Goal: Complete application form

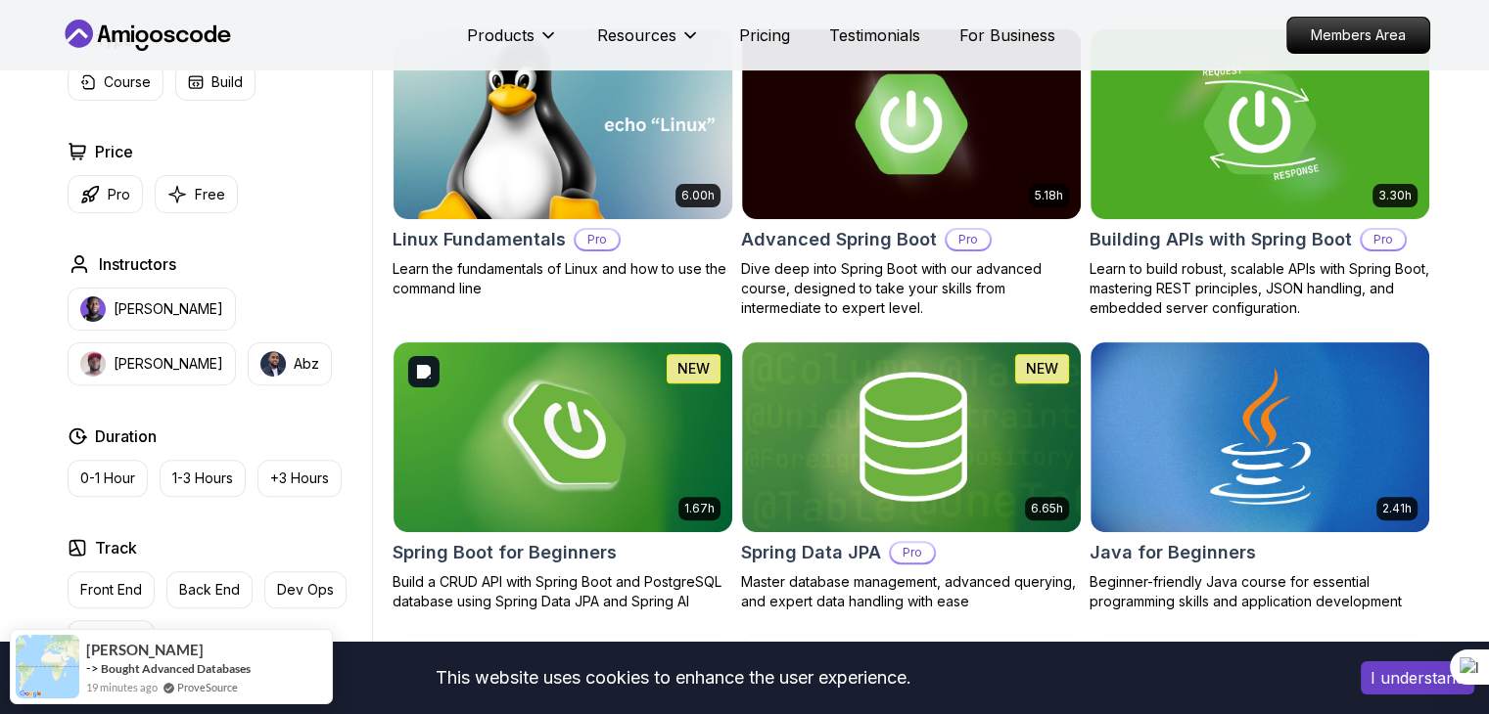
scroll to position [587, 0]
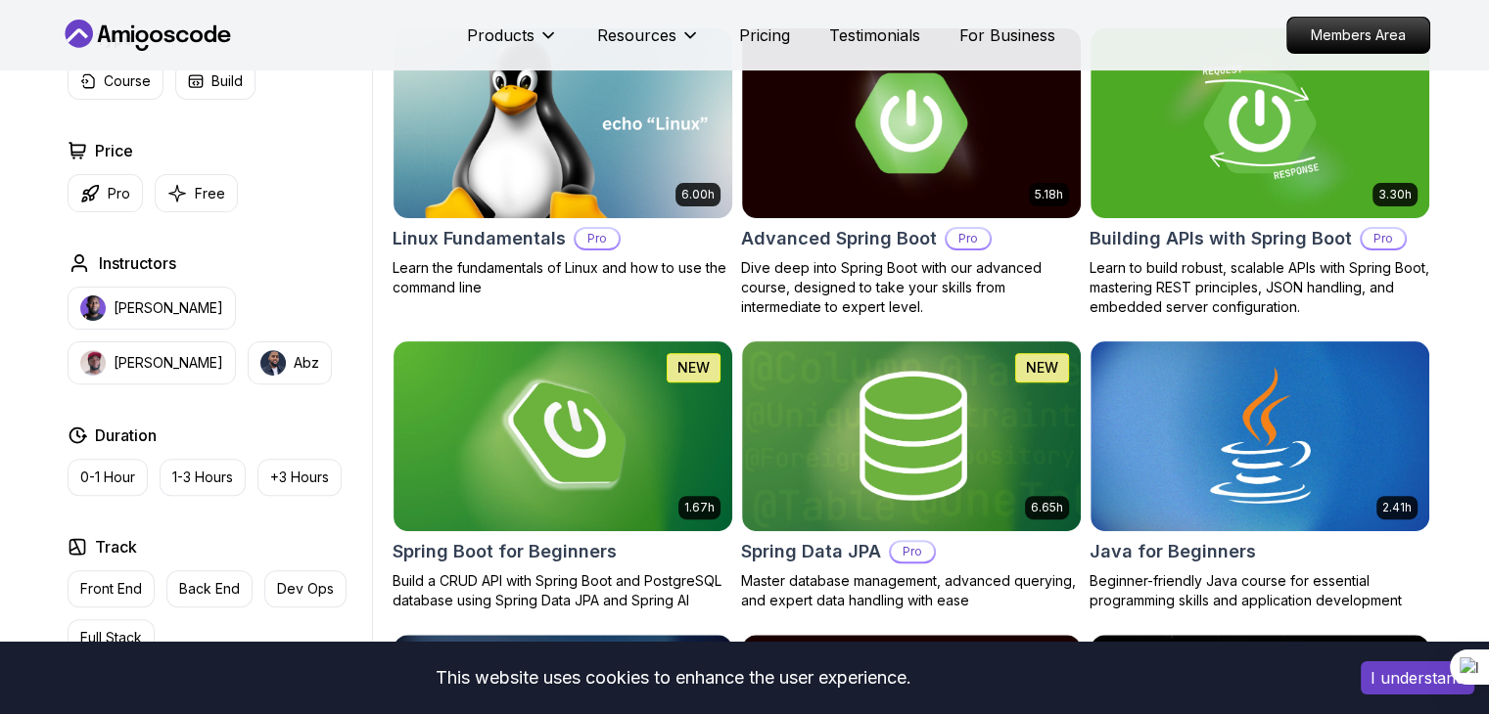
scroll to position [685, 0]
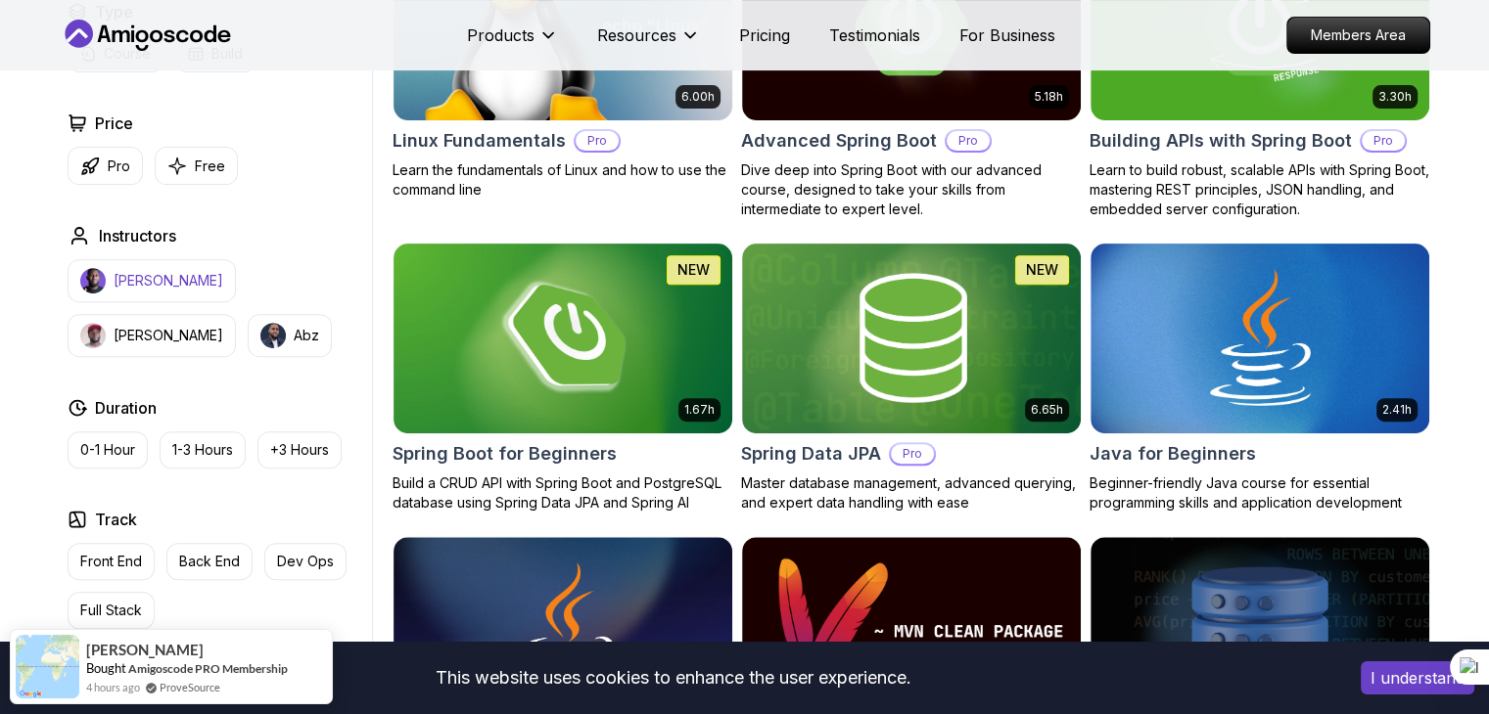
click at [133, 295] on button "Nelson Djalo" at bounding box center [152, 280] width 168 height 43
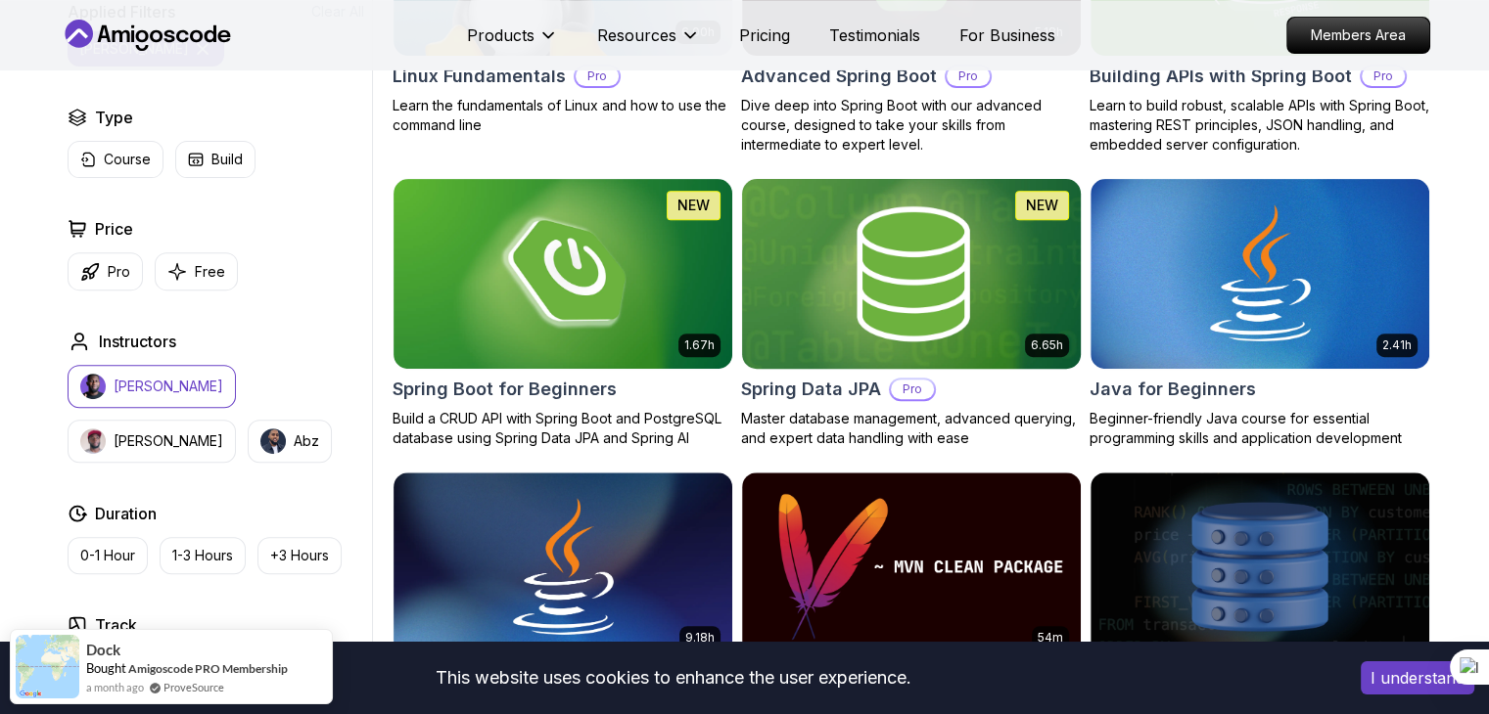
scroll to position [783, 0]
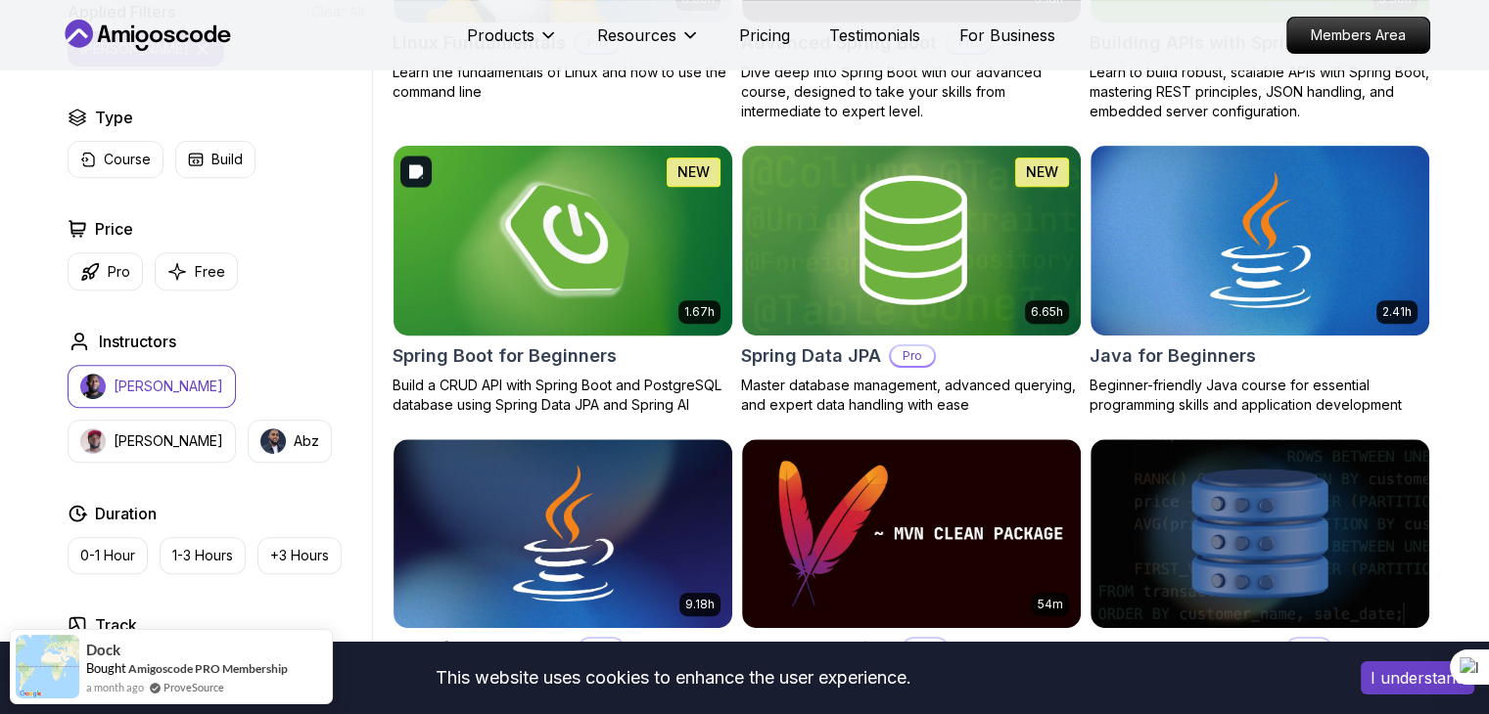
click at [634, 212] on img at bounding box center [562, 240] width 355 height 199
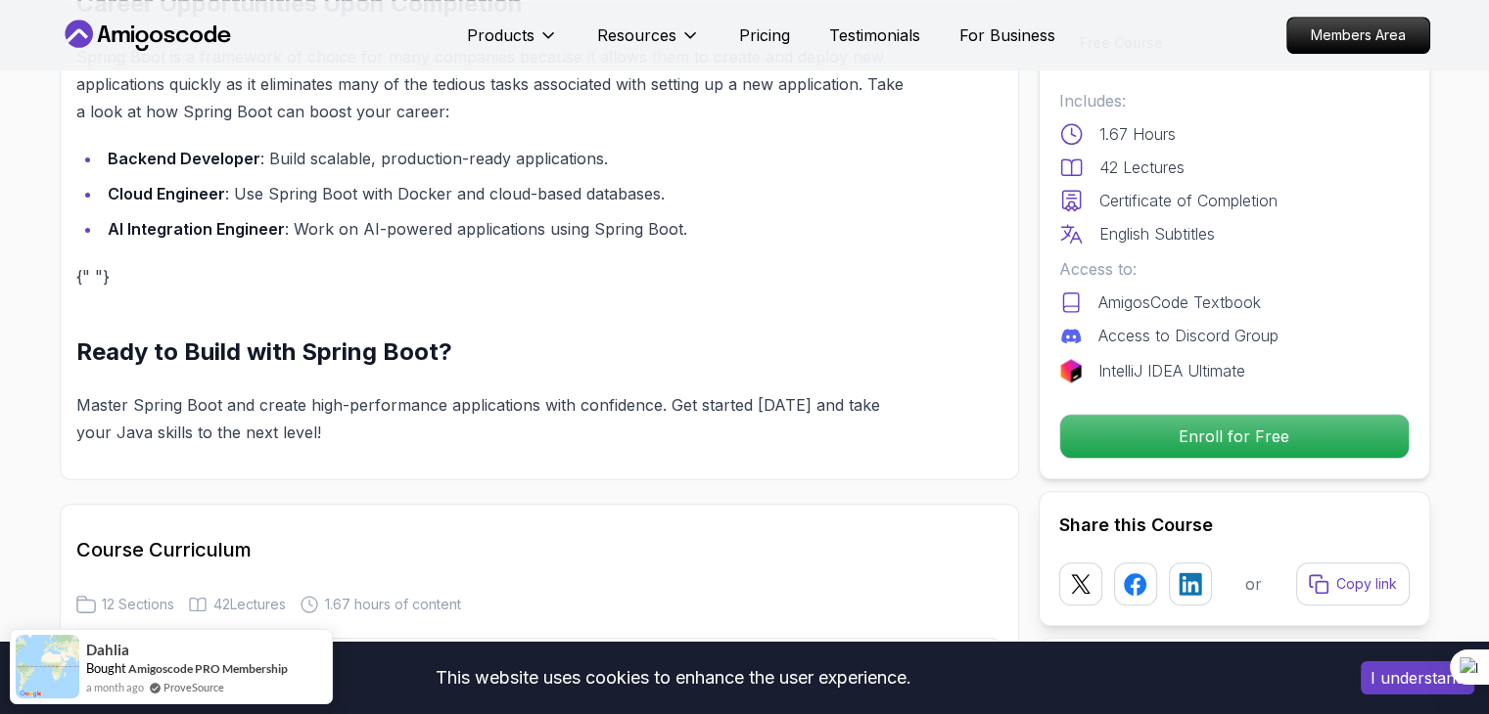
scroll to position [1957, 0]
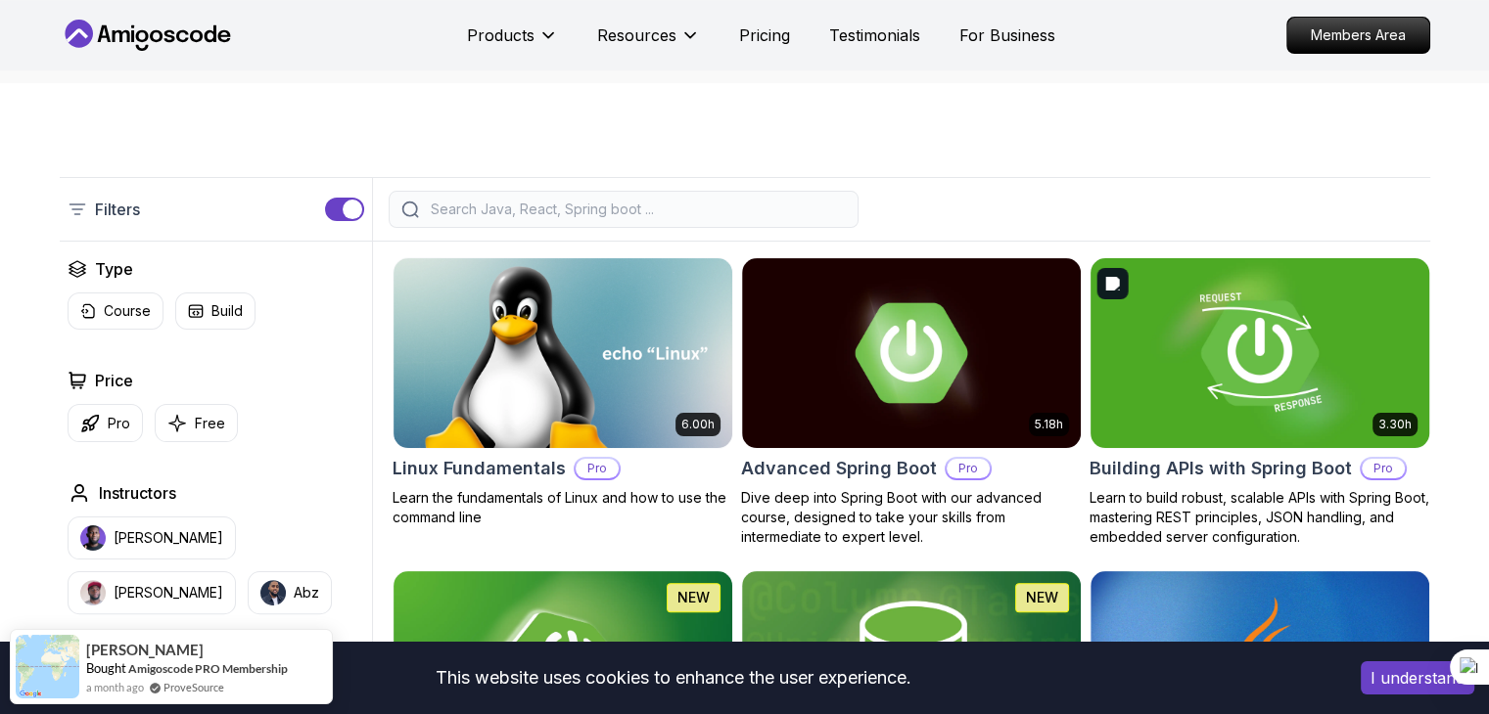
scroll to position [391, 0]
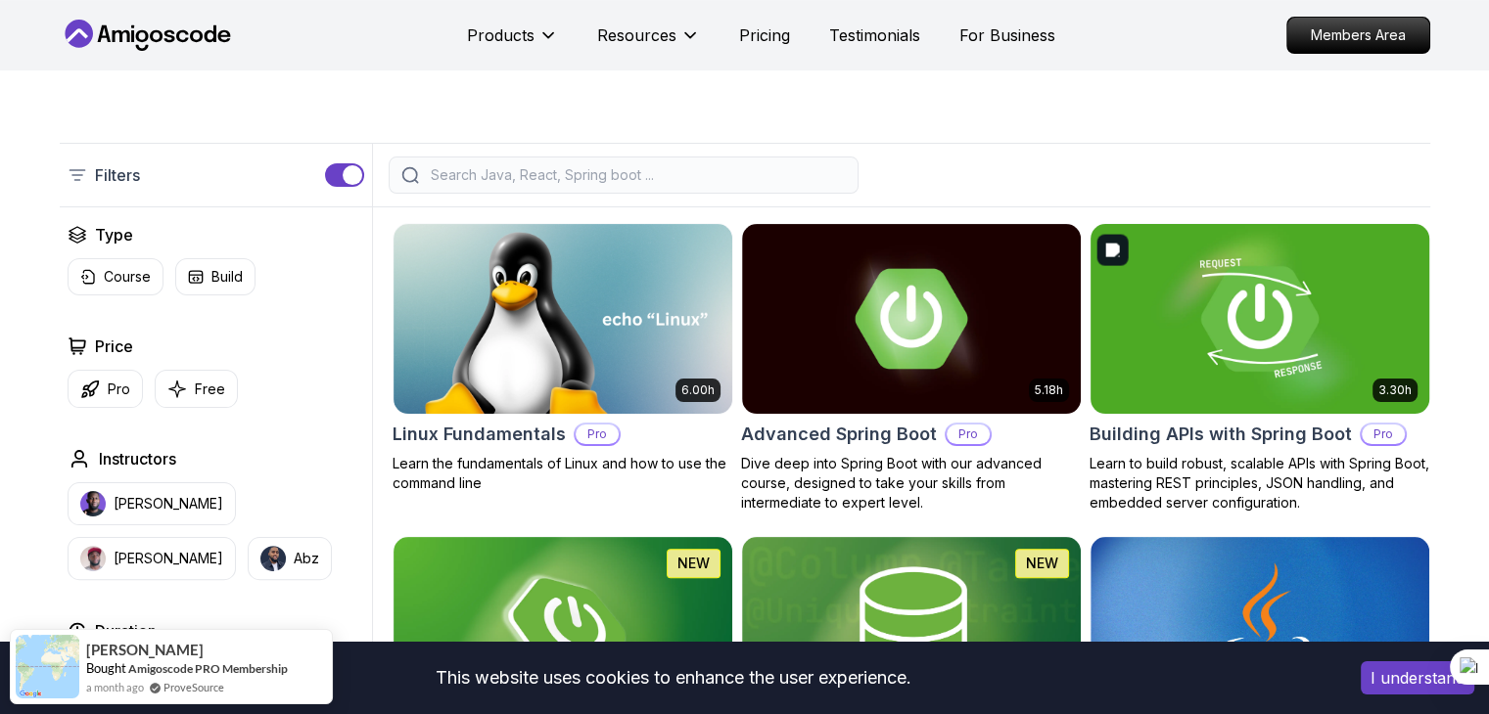
click at [1333, 260] on img at bounding box center [1259, 318] width 355 height 199
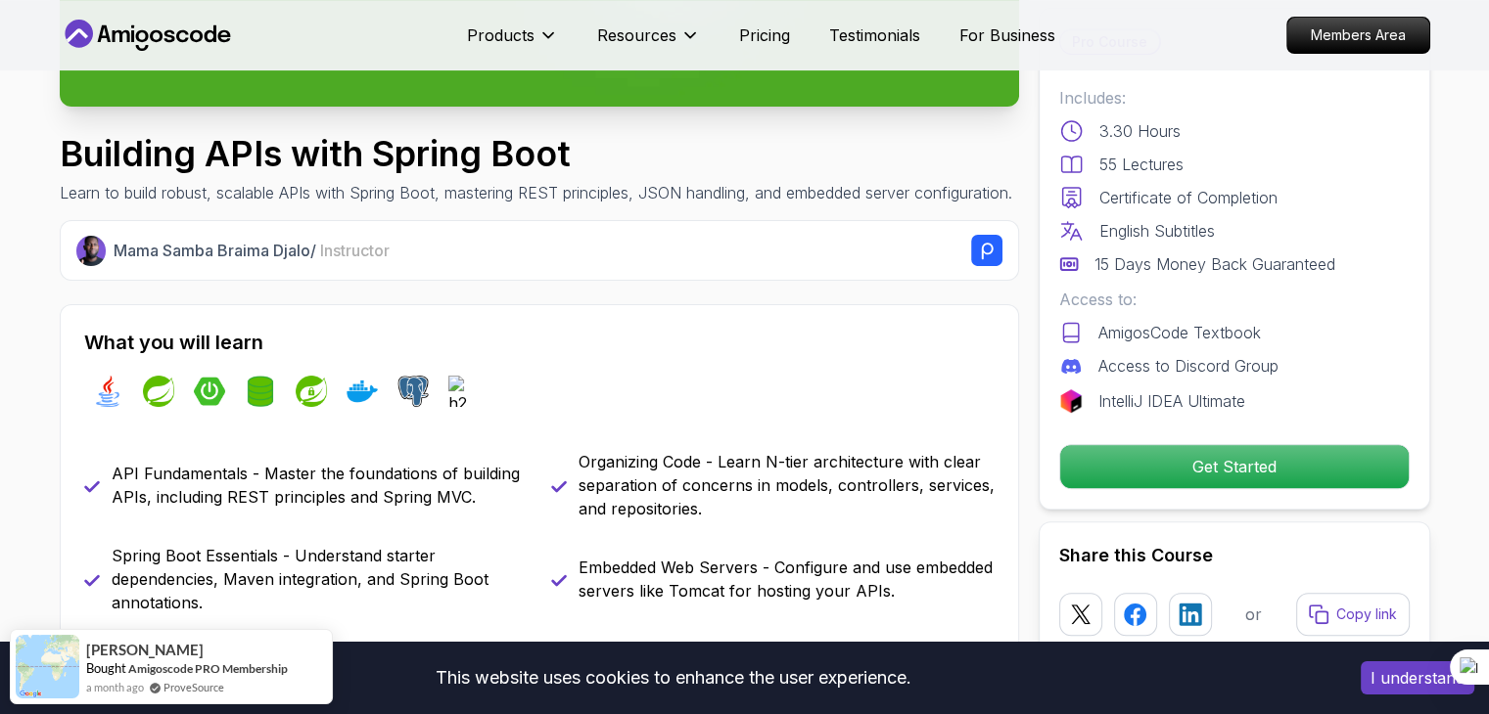
scroll to position [587, 0]
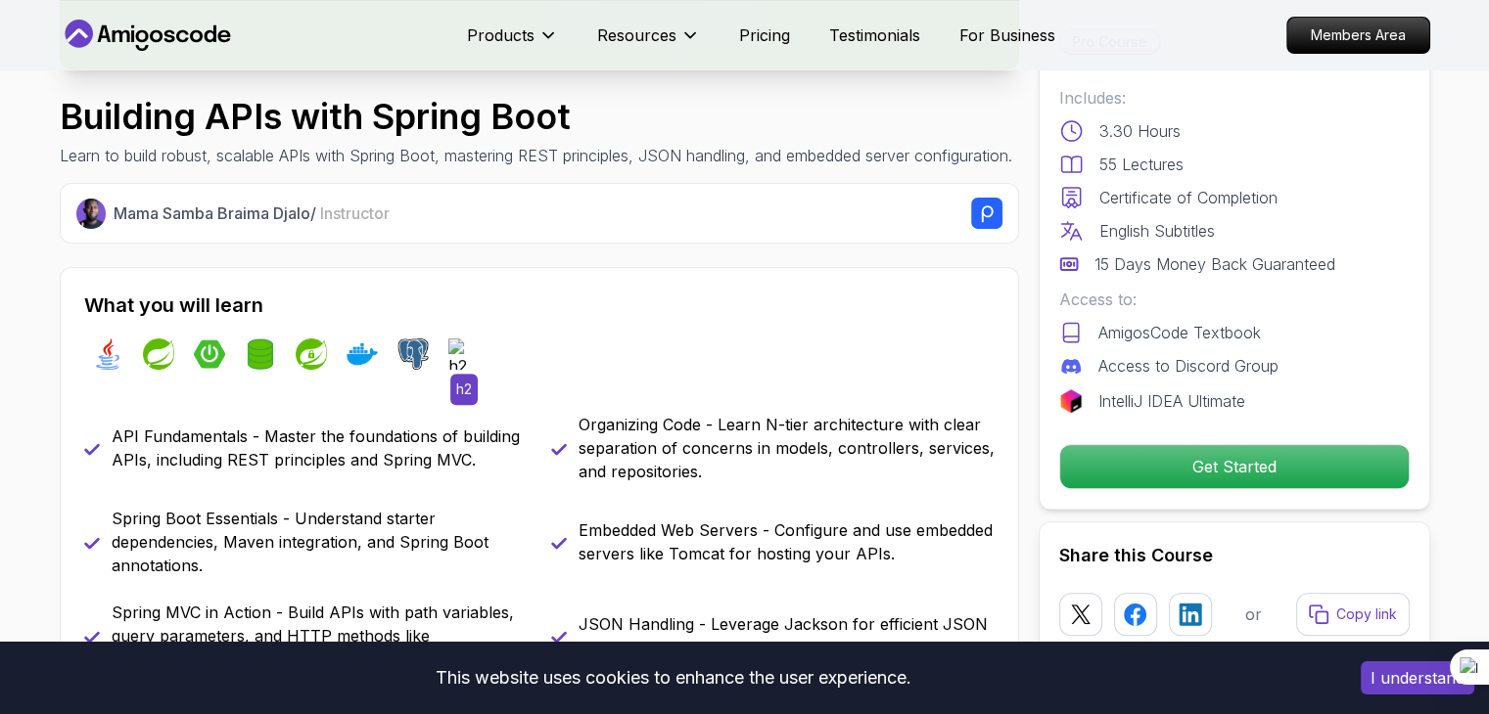
click at [450, 364] on img at bounding box center [463, 354] width 31 height 31
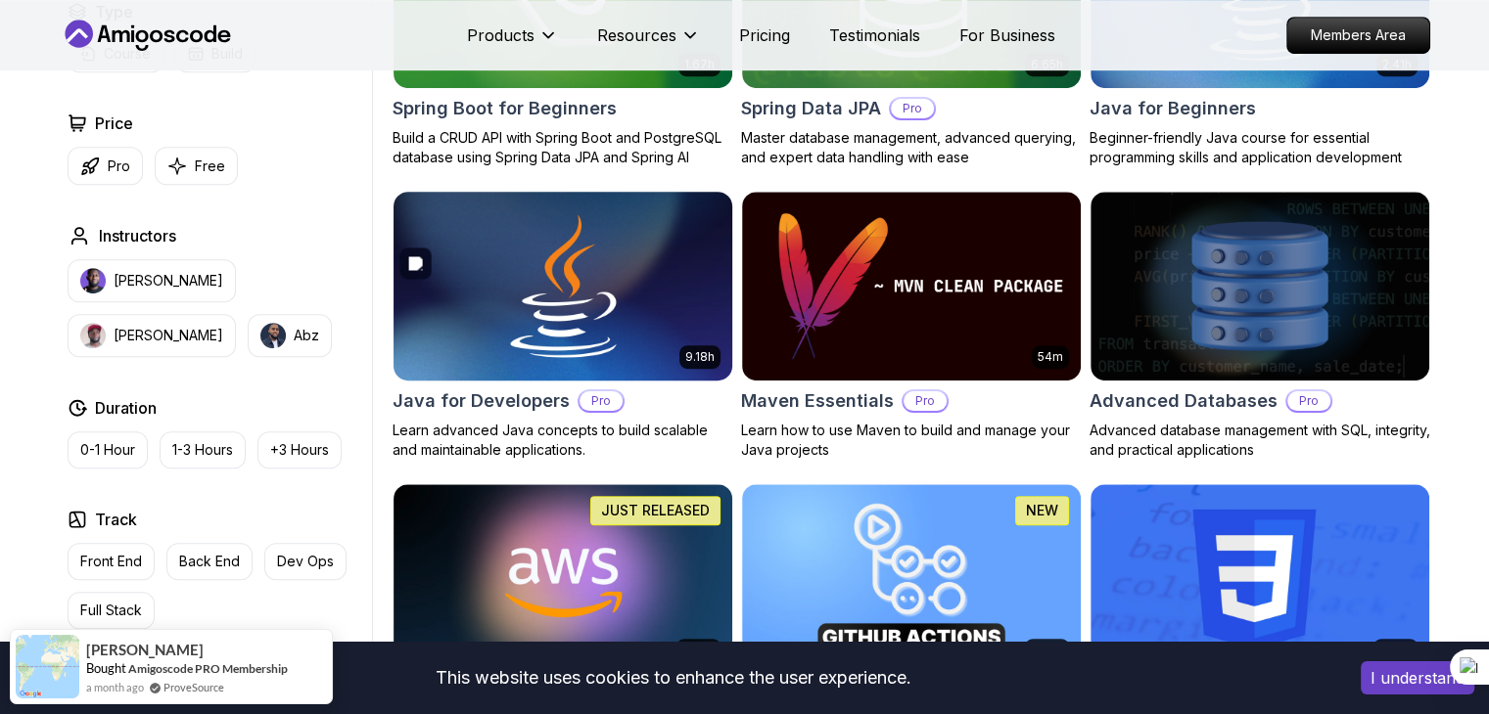
scroll to position [1174, 0]
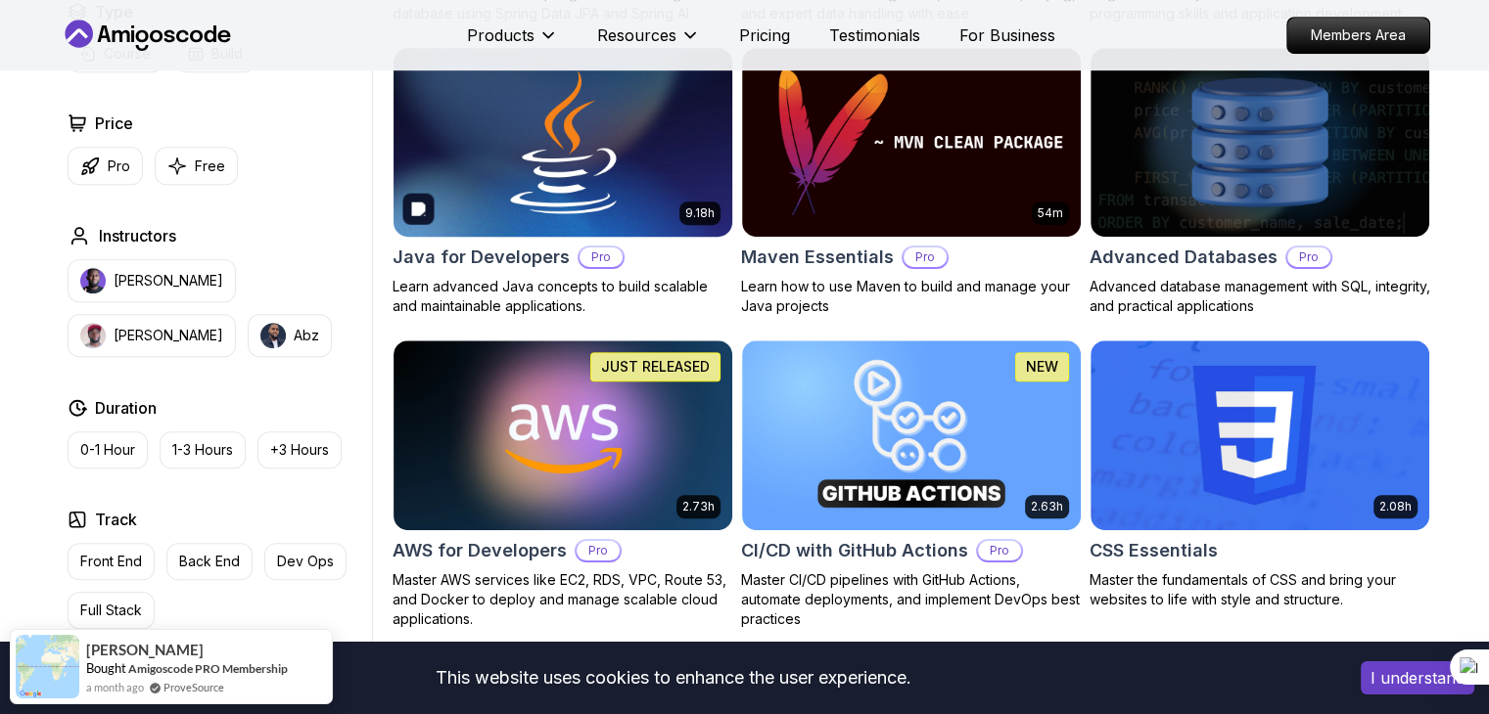
click at [591, 115] on img at bounding box center [562, 142] width 355 height 199
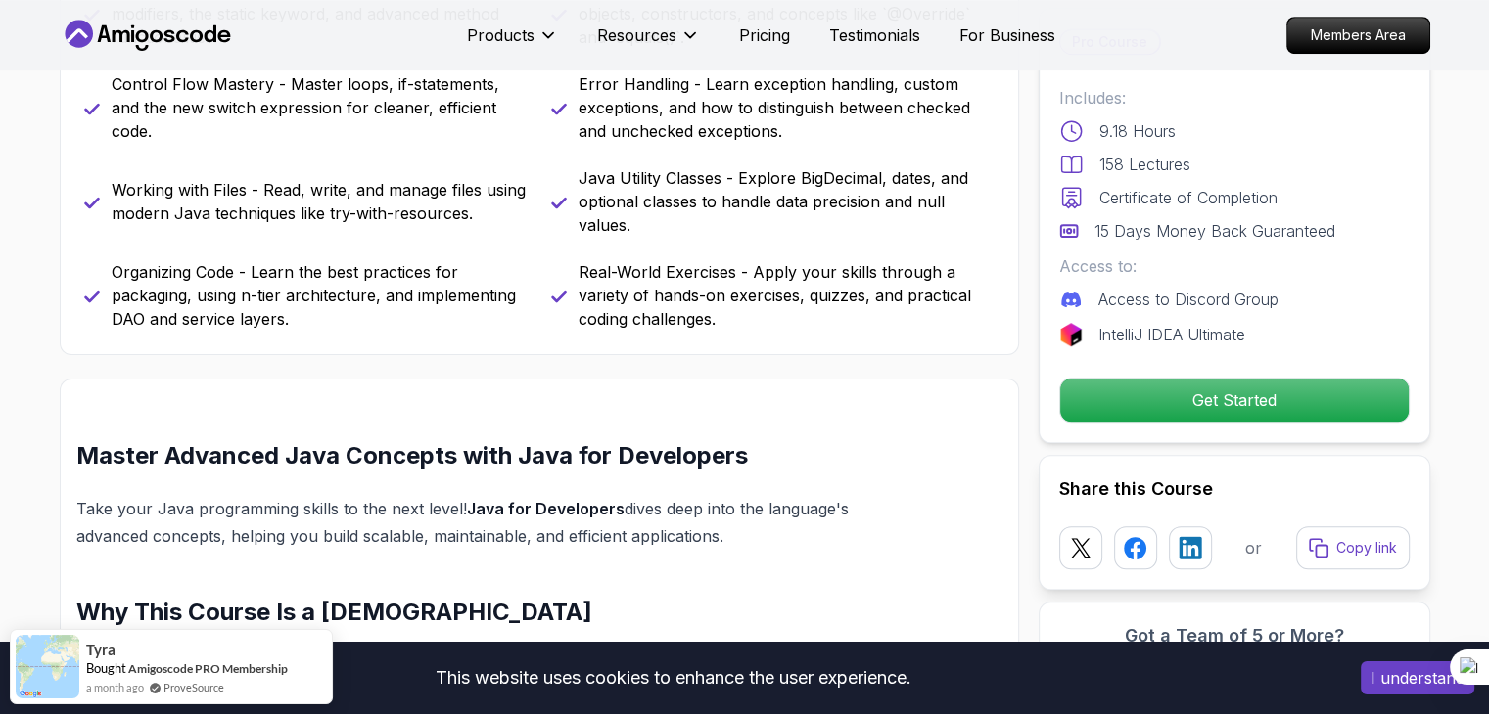
scroll to position [881, 0]
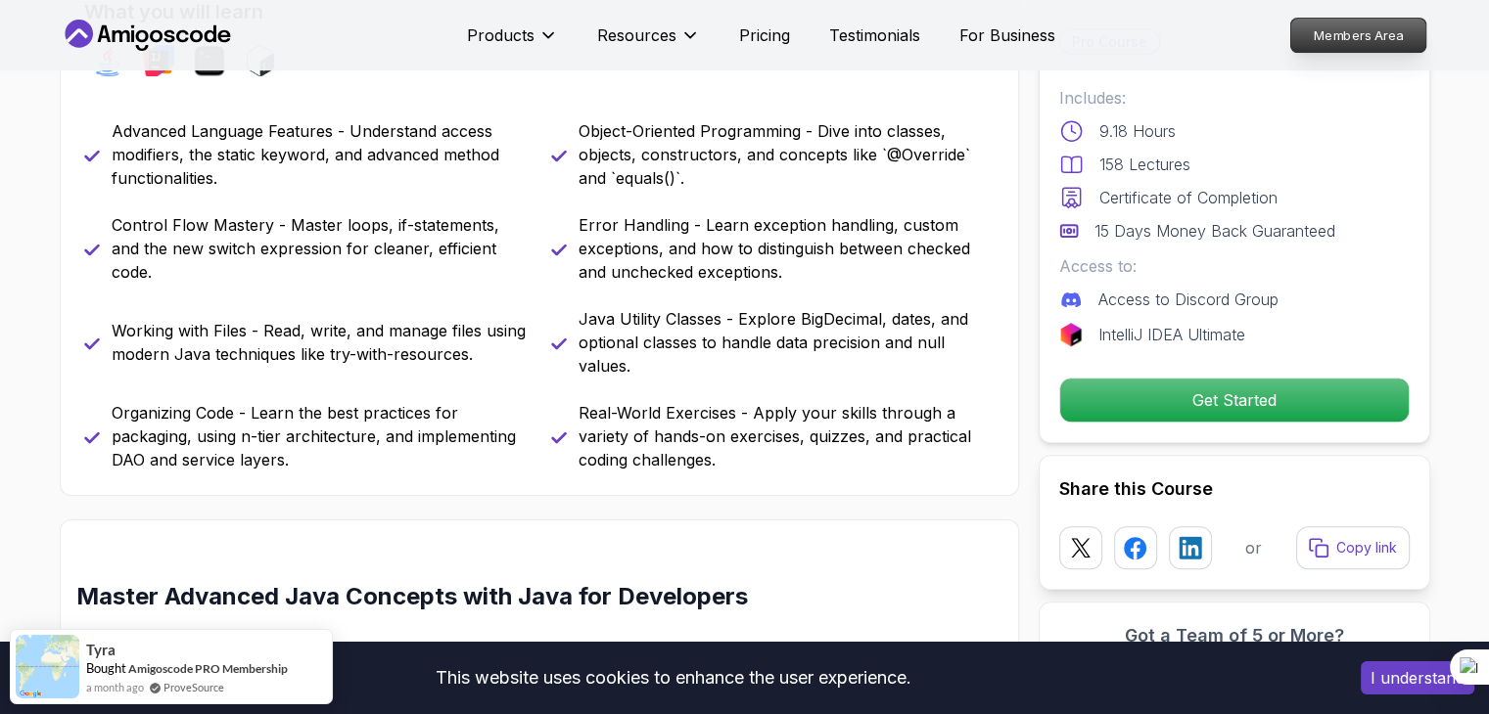
click at [1378, 28] on p "Members Area" at bounding box center [1357, 35] width 135 height 33
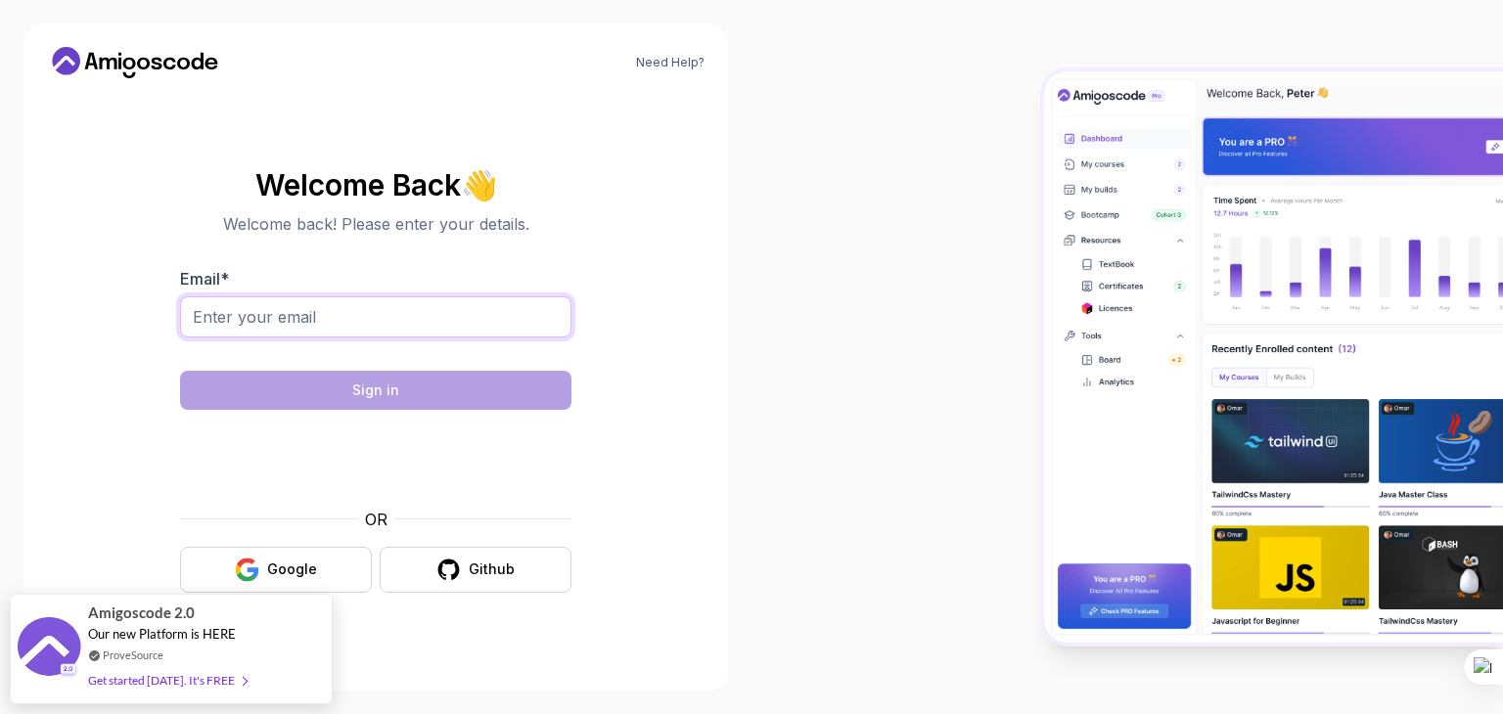
click at [371, 328] on input "Email *" at bounding box center [375, 317] width 391 height 41
type input "starkaung60@gmail.com"
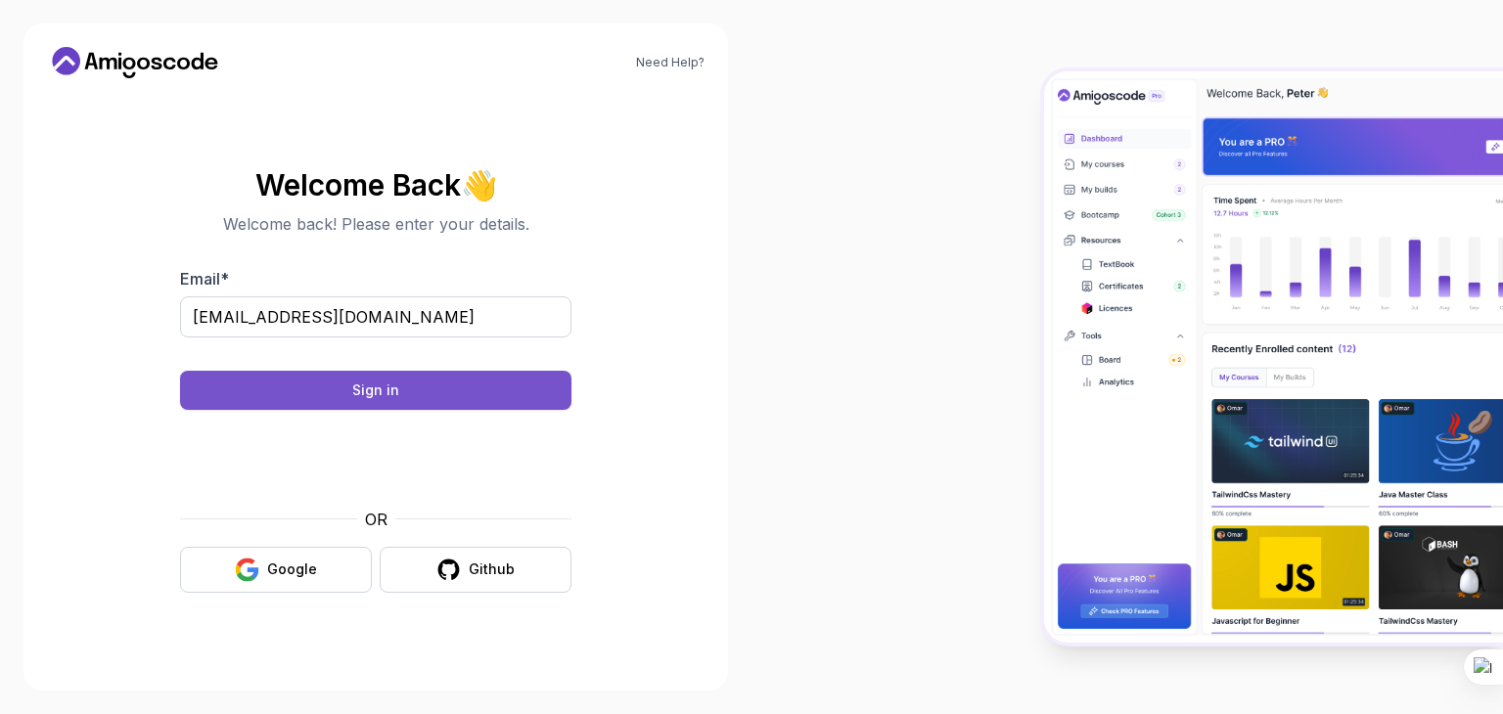
click at [355, 391] on div "Sign in" at bounding box center [375, 391] width 47 height 20
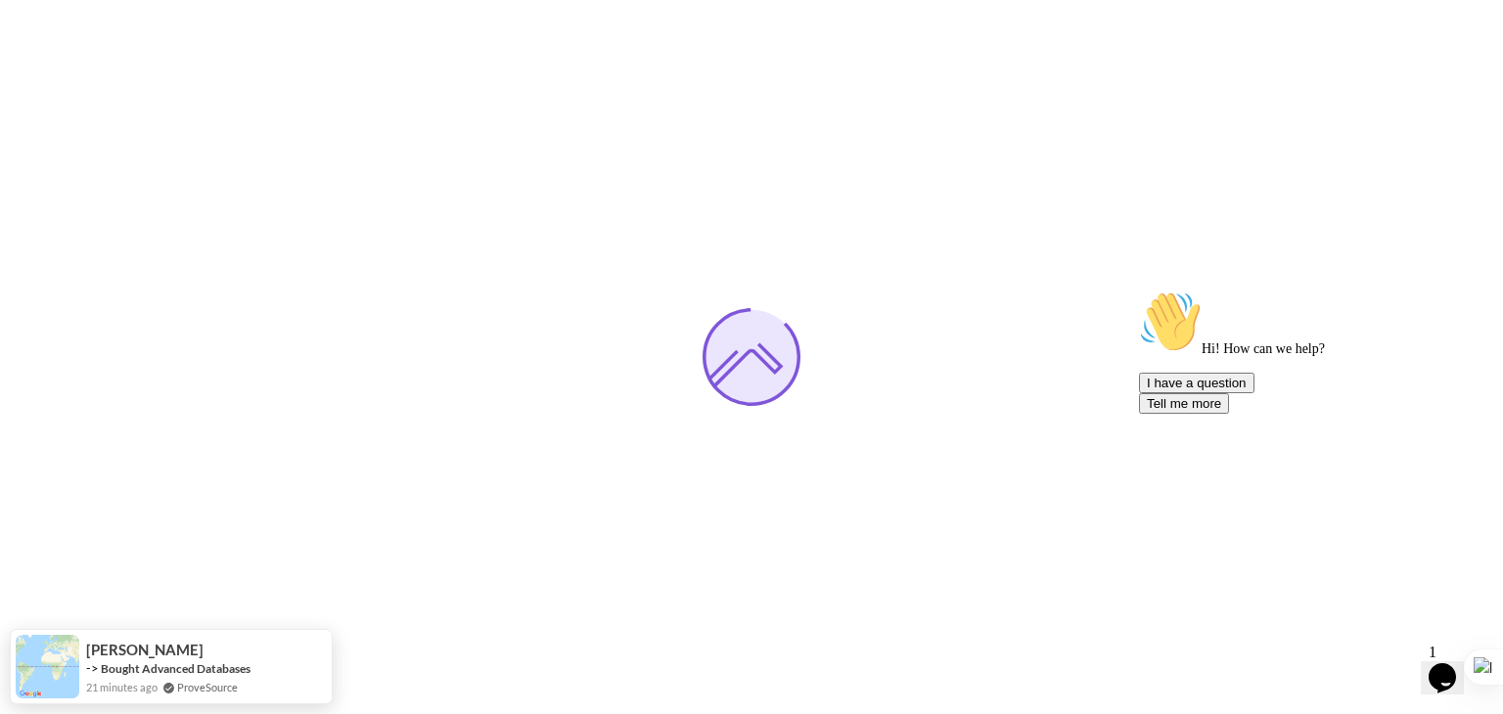
click at [1139, 291] on icon "Chat attention grabber" at bounding box center [1139, 291] width 0 height 0
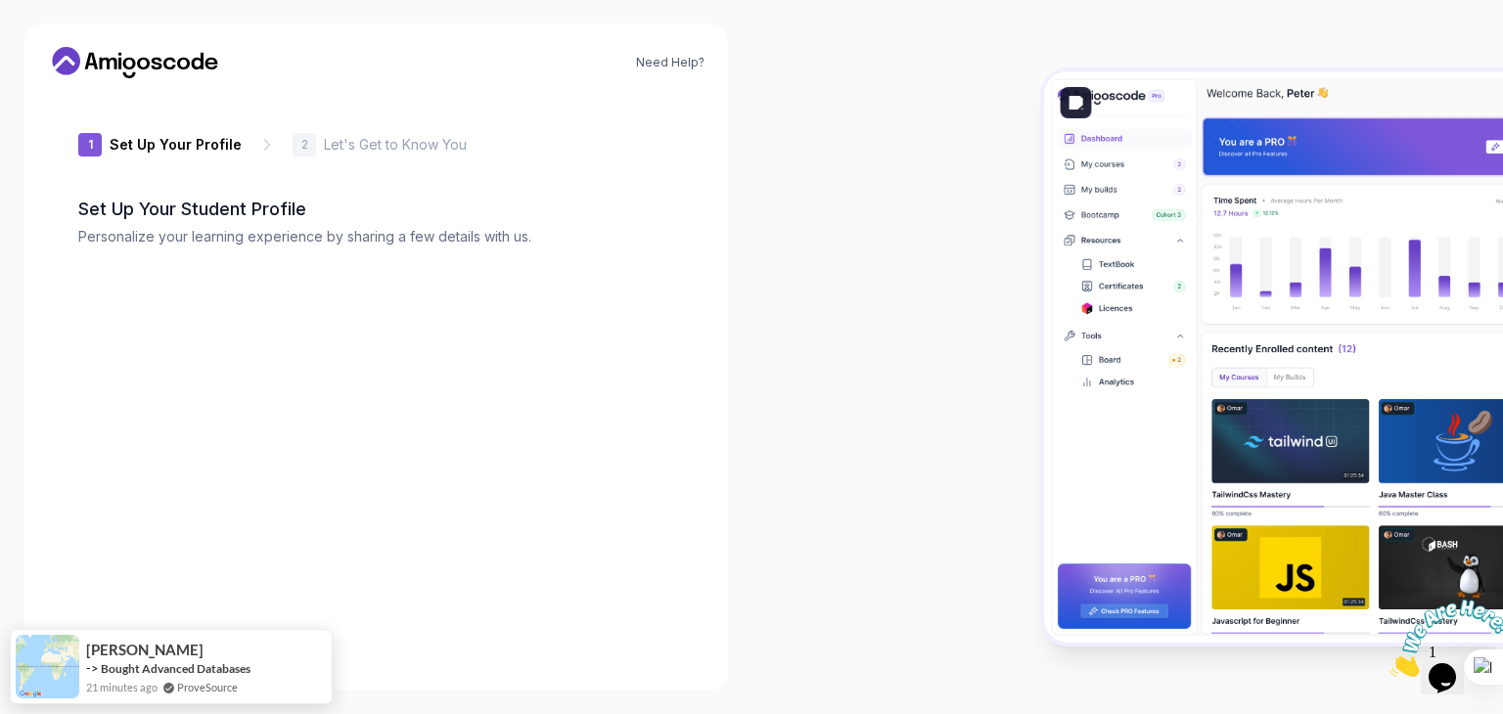
type input "eagercougarf1311"
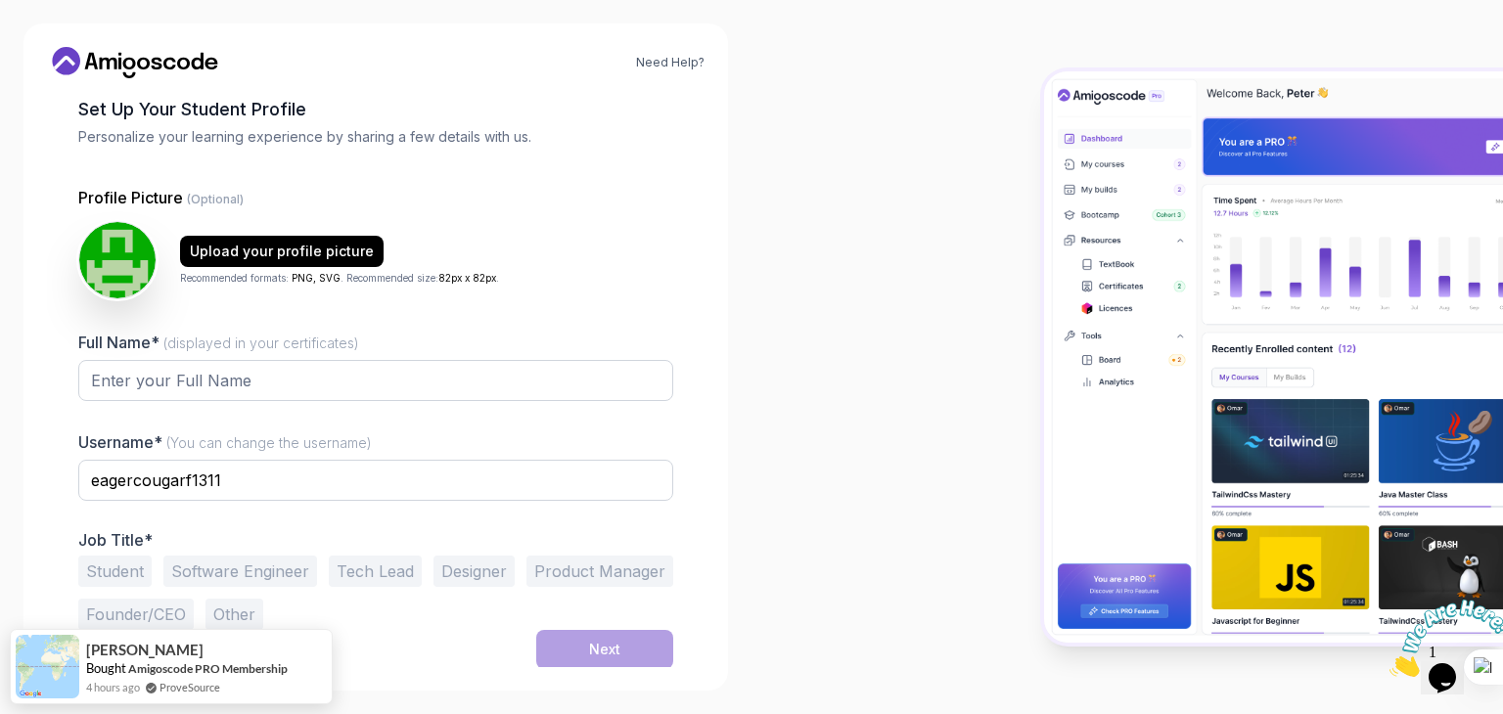
scroll to position [102, 0]
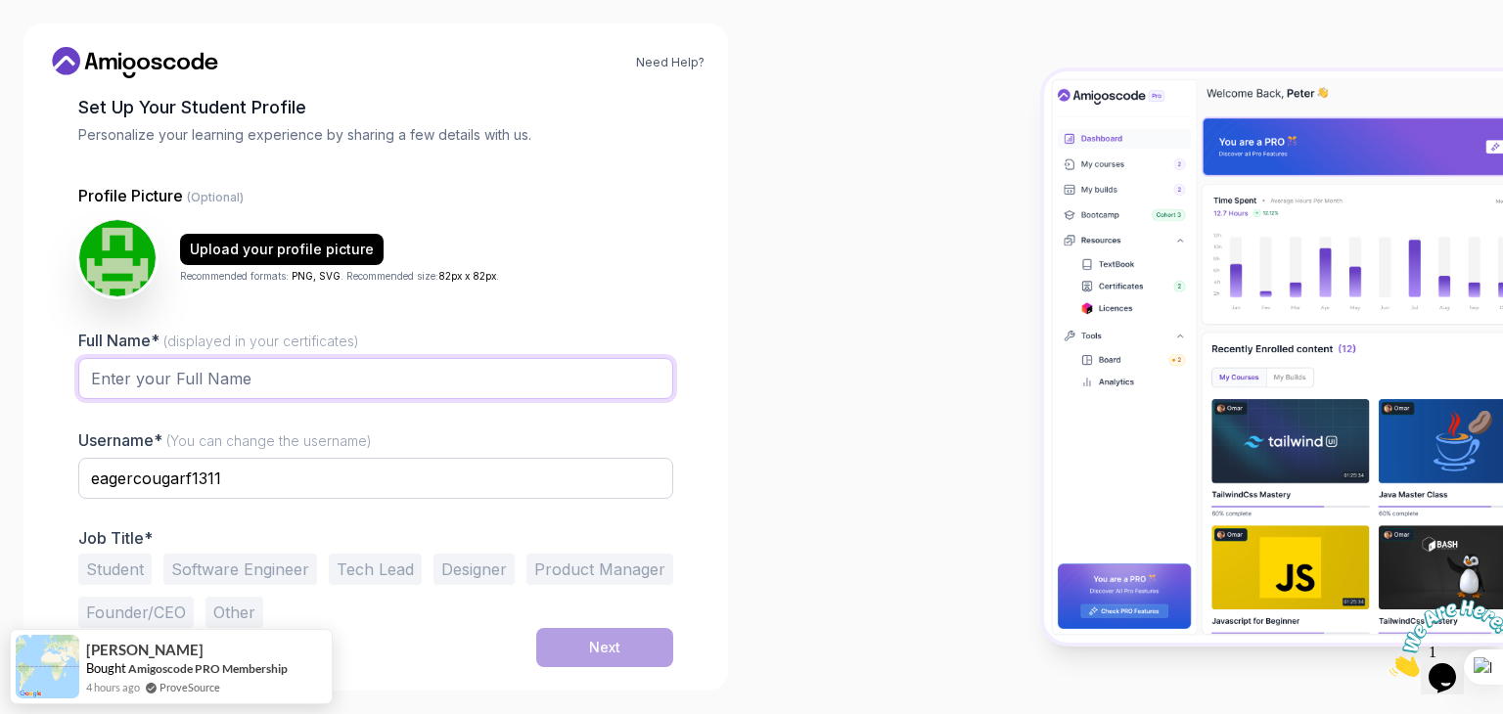
click at [183, 384] on input "Full Name* (displayed in your certificates)" at bounding box center [375, 378] width 595 height 41
type input "Sai Ta Toe Htet Auung"
click at [247, 487] on input "eagercougarf1311" at bounding box center [375, 478] width 595 height 41
drag, startPoint x: 247, startPoint y: 487, endPoint x: 55, endPoint y: 469, distance: 192.7
click at [55, 469] on div "1 Set Up Your Profile 1 Set Up Your Profile 2 Let's Get to Know You Set Up Your…" at bounding box center [376, 279] width 658 height 574
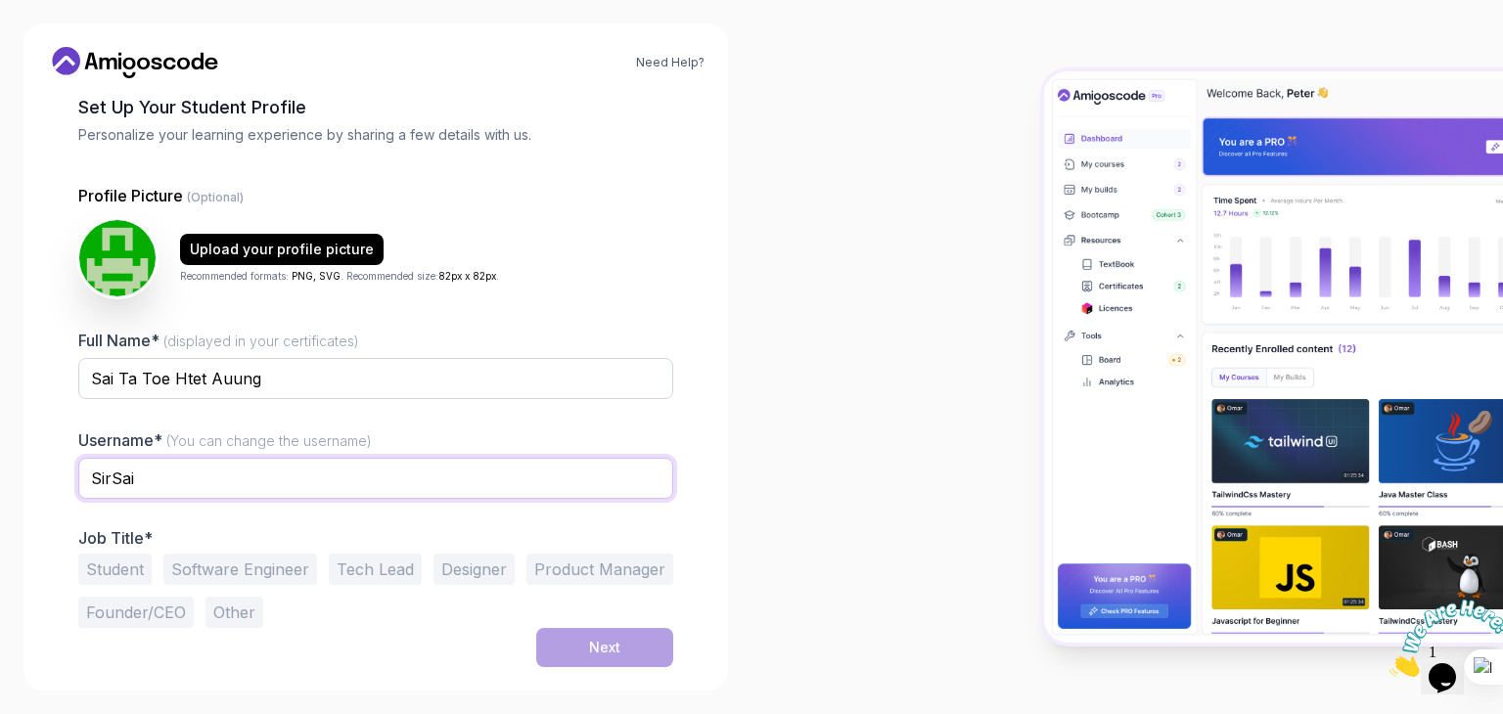
type input "SirSai"
click at [102, 573] on button "Student" at bounding box center [114, 569] width 73 height 31
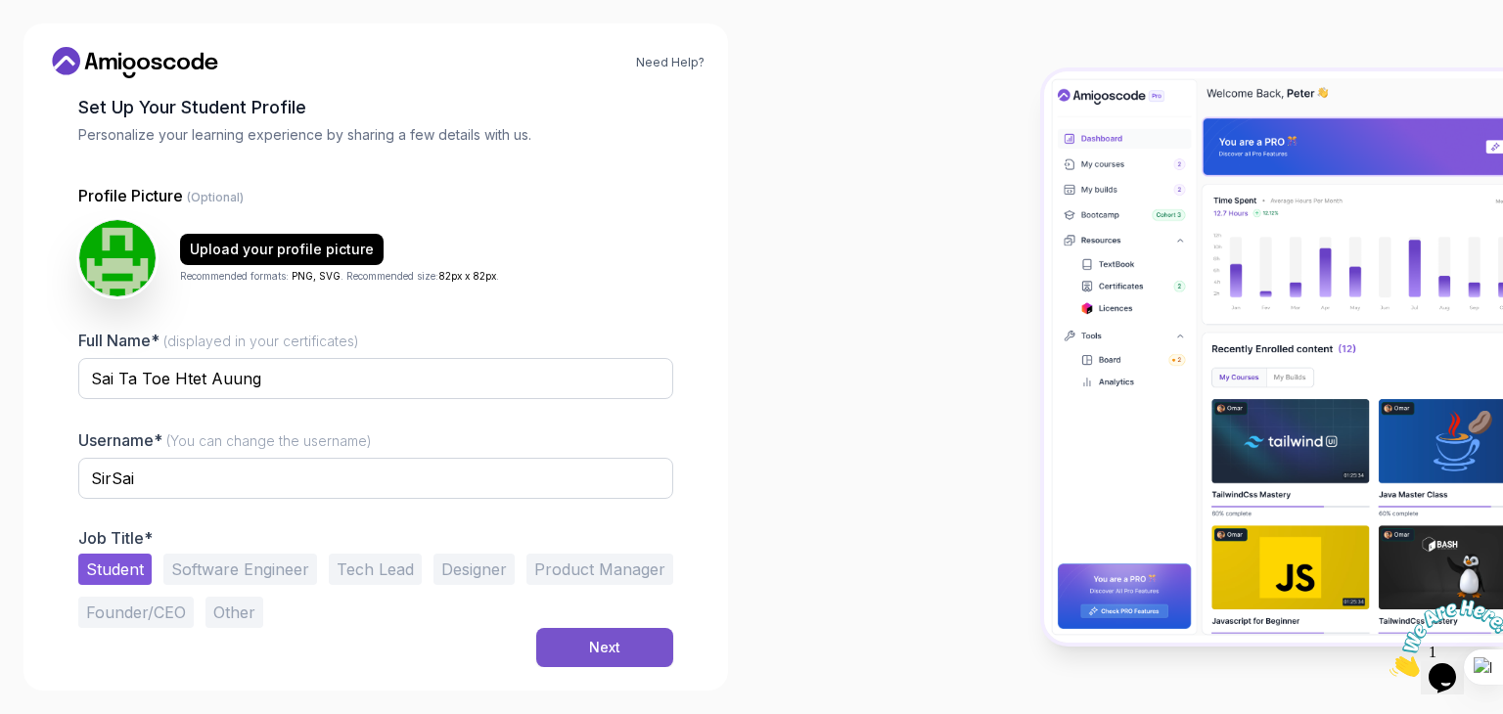
click at [579, 656] on button "Next" at bounding box center [604, 647] width 137 height 39
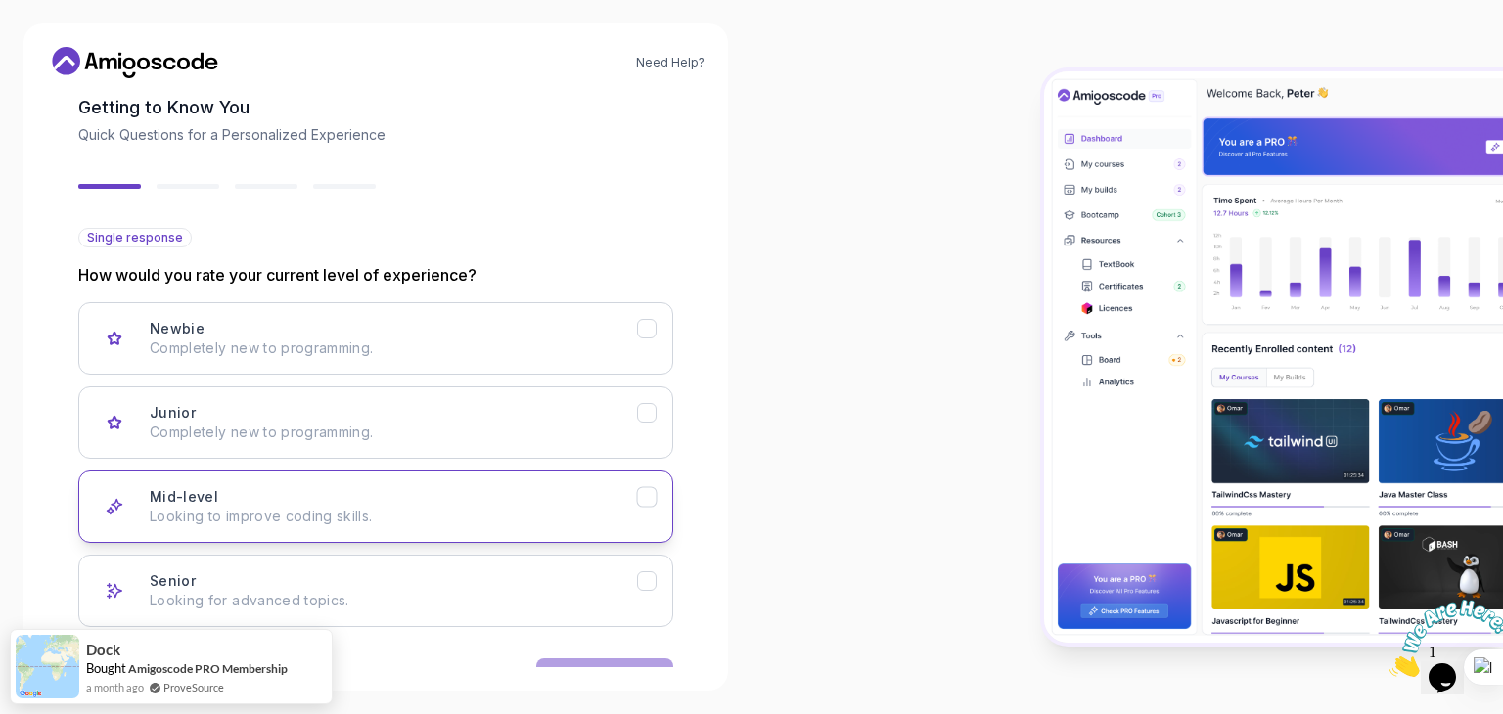
click at [650, 511] on button "Mid-level Looking to improve coding skills." at bounding box center [375, 507] width 595 height 72
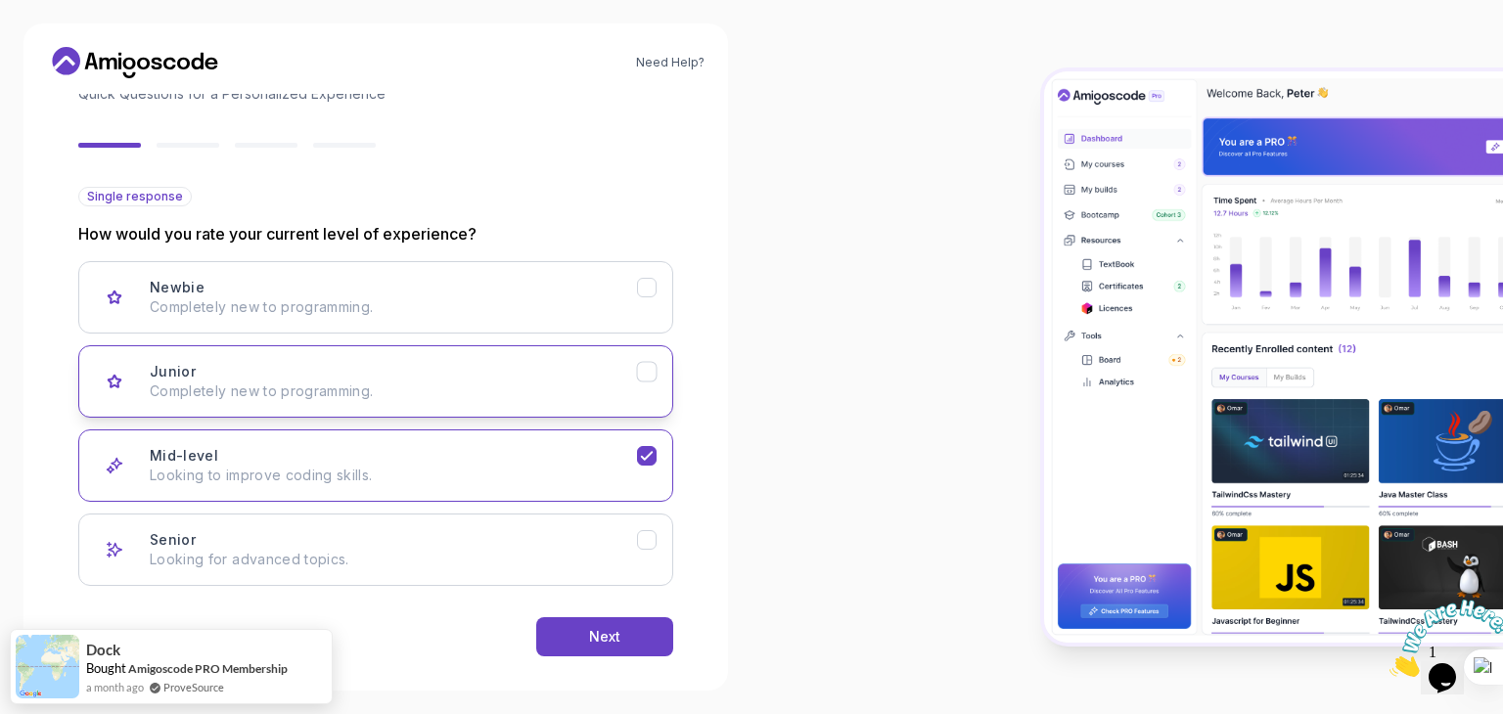
scroll to position [161, 0]
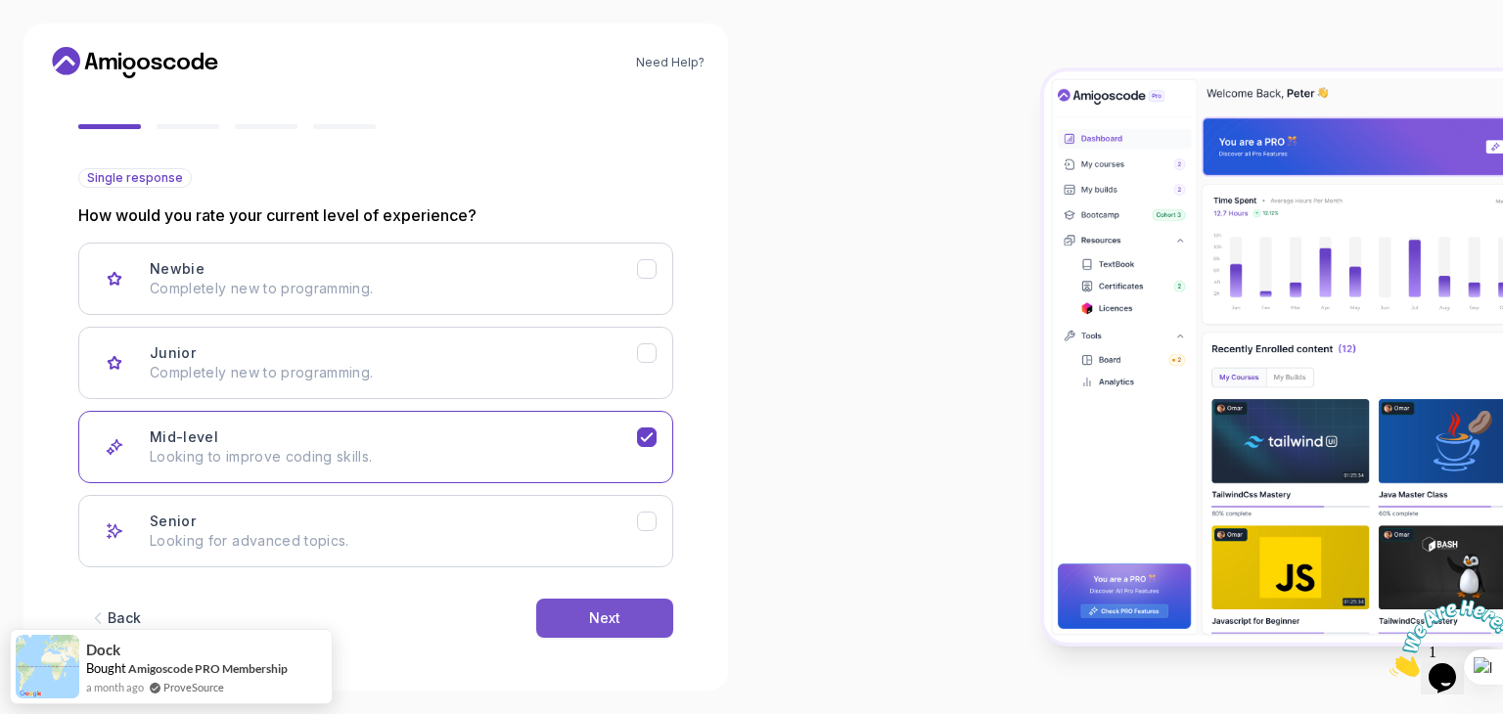
click at [603, 621] on div "Next" at bounding box center [604, 619] width 31 height 20
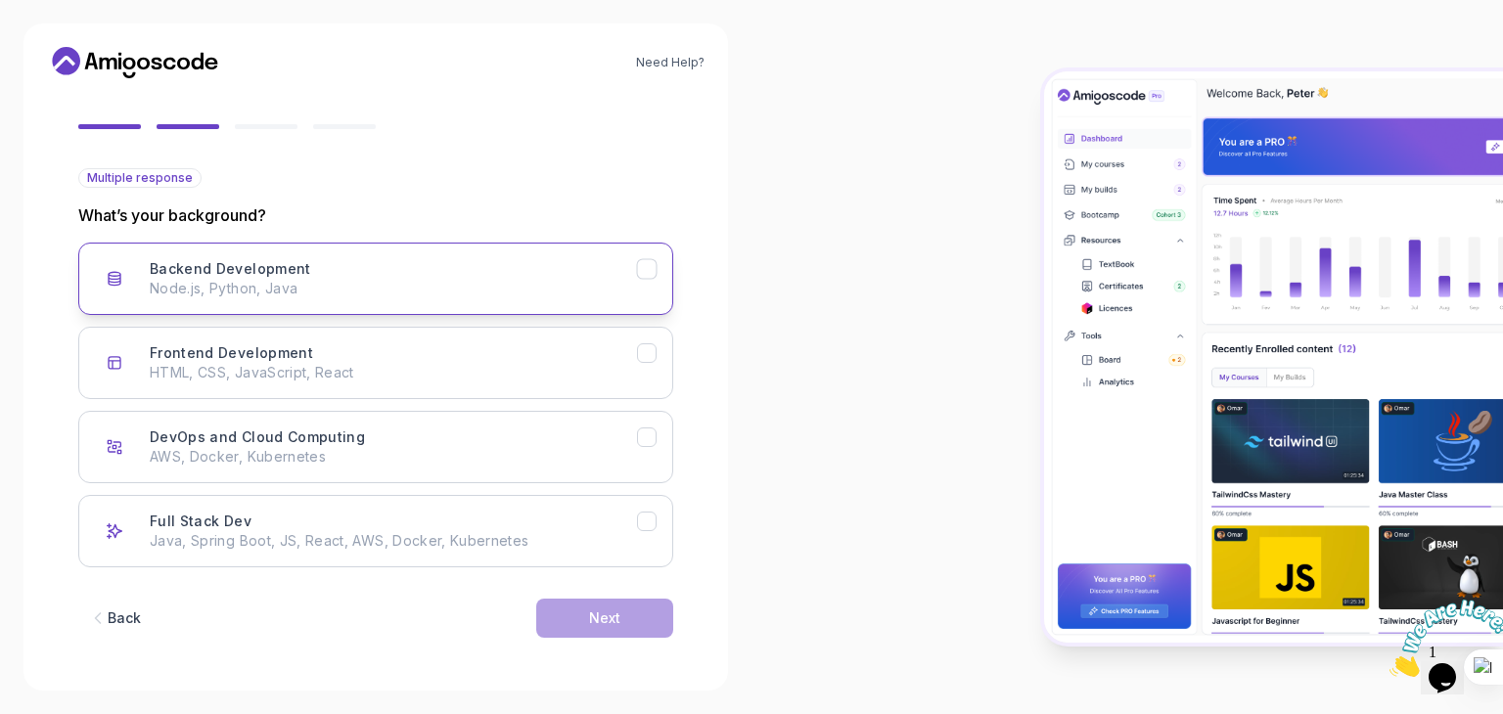
click at [643, 280] on button "Backend Development Node.js, Python, Java" at bounding box center [375, 279] width 595 height 72
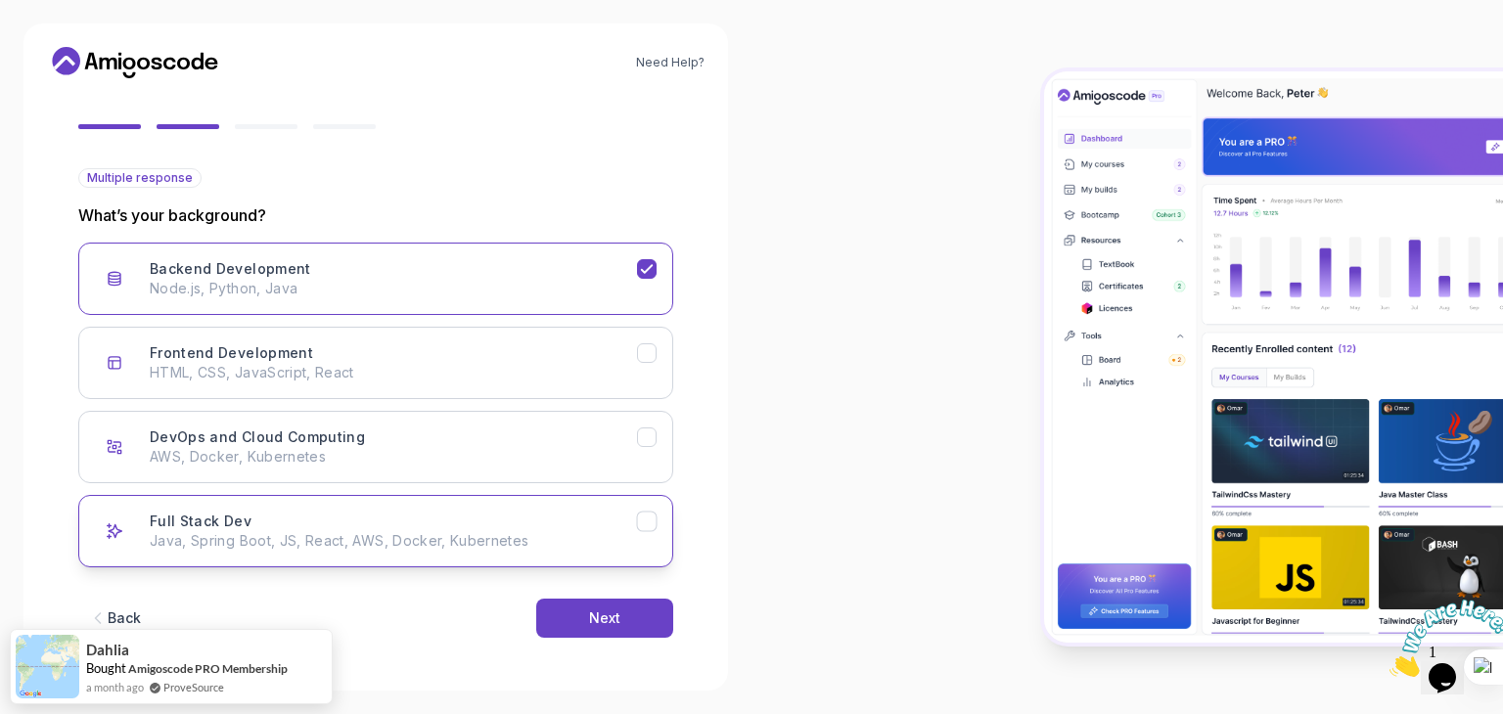
click at [637, 523] on button "Full Stack Dev Java, Spring Boot, JS, React, AWS, Docker, Kubernetes" at bounding box center [375, 531] width 595 height 72
click at [635, 616] on button "Next" at bounding box center [604, 618] width 137 height 39
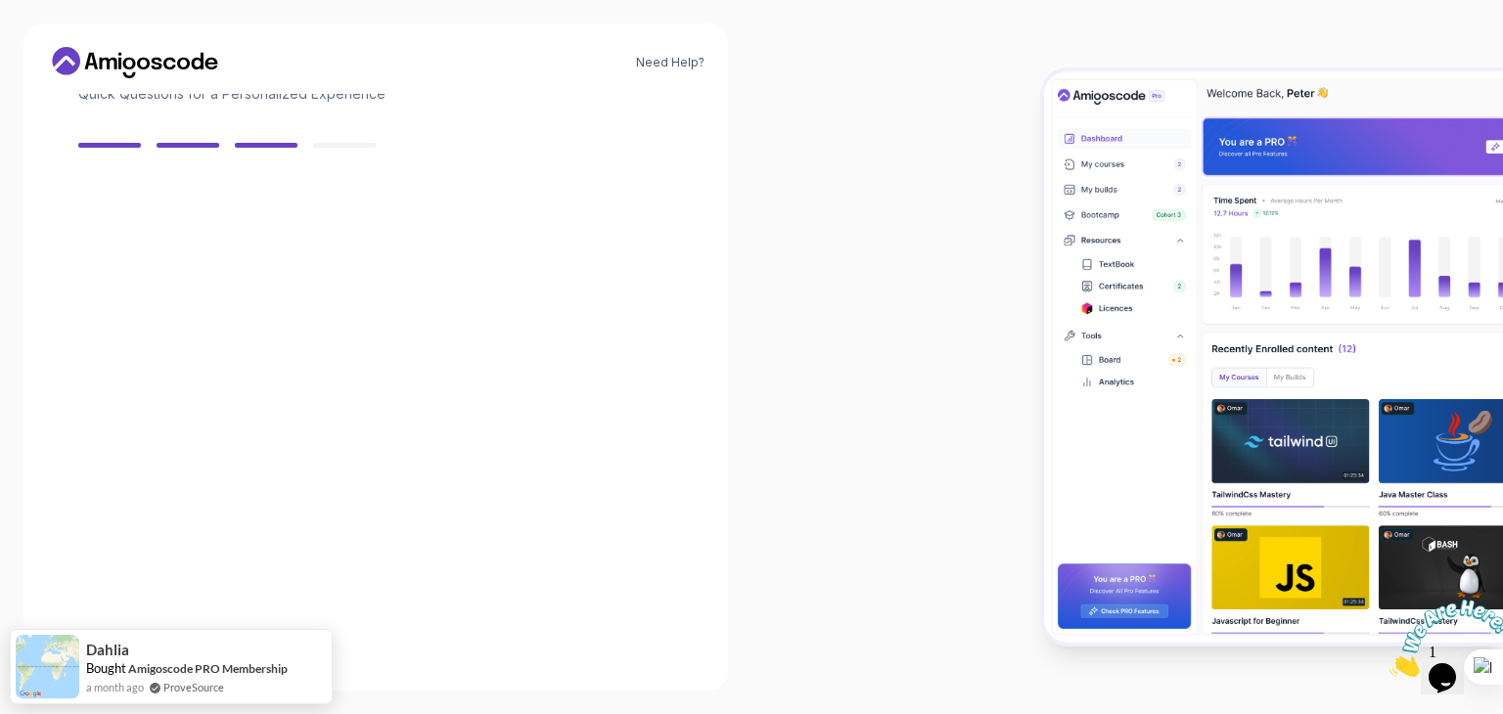
scroll to position [140, 0]
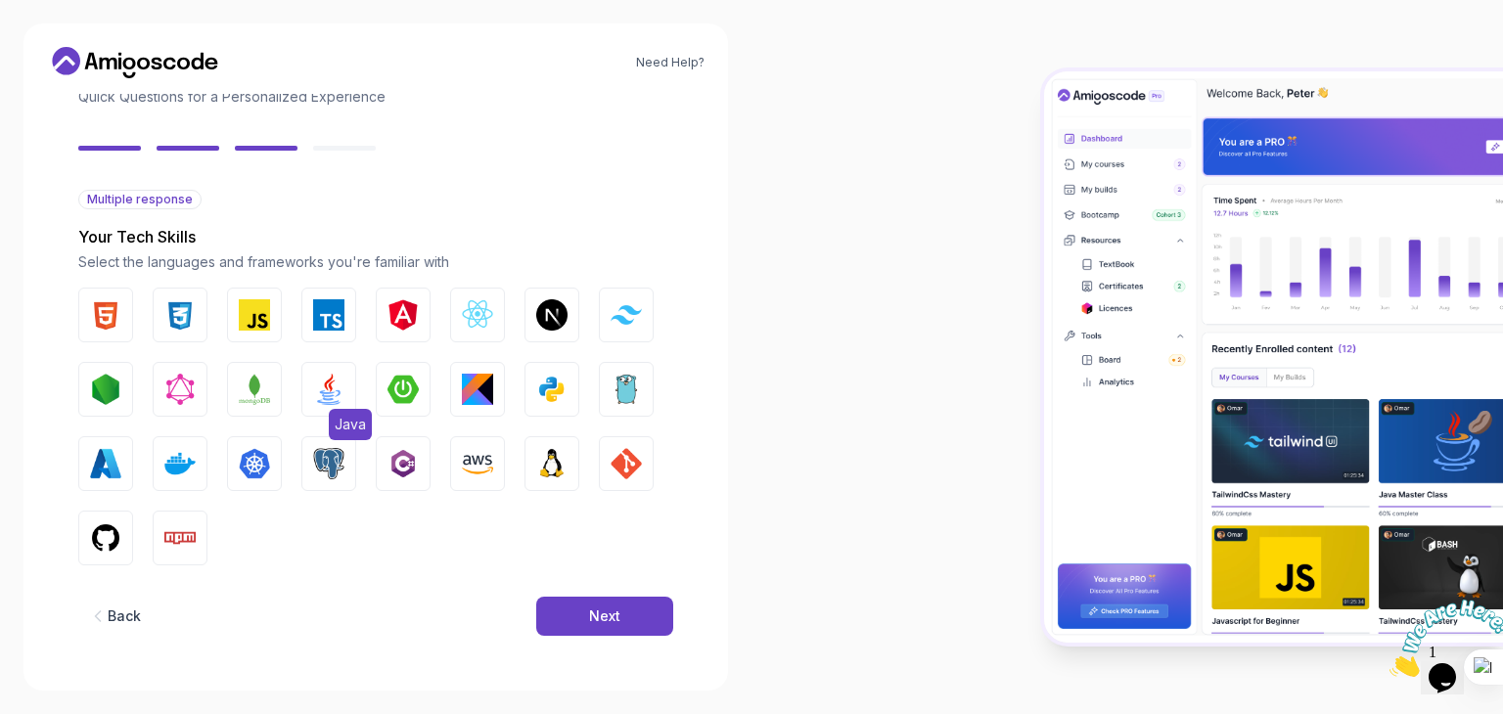
click at [320, 383] on img "button" at bounding box center [328, 389] width 31 height 31
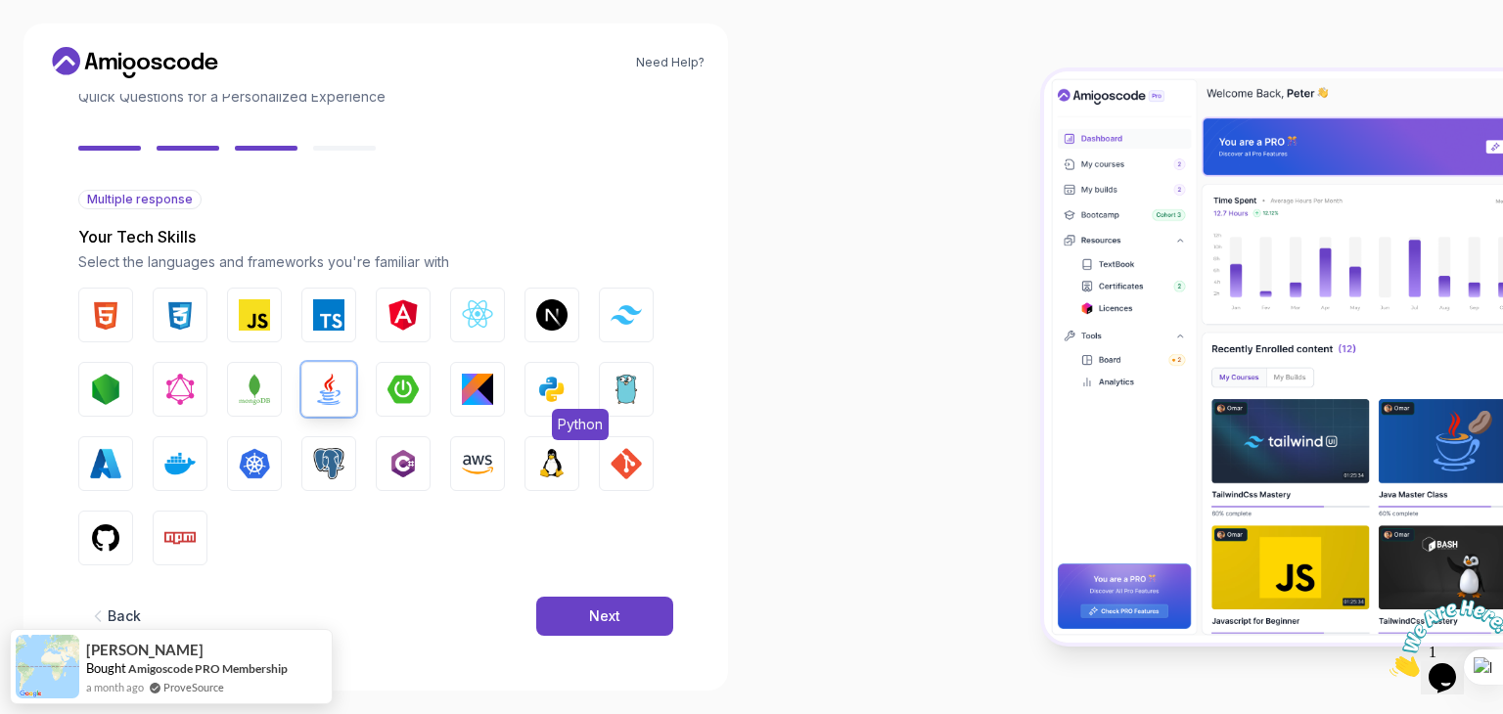
click at [556, 391] on img "button" at bounding box center [551, 389] width 31 height 31
click at [613, 620] on div "Next" at bounding box center [604, 617] width 31 height 20
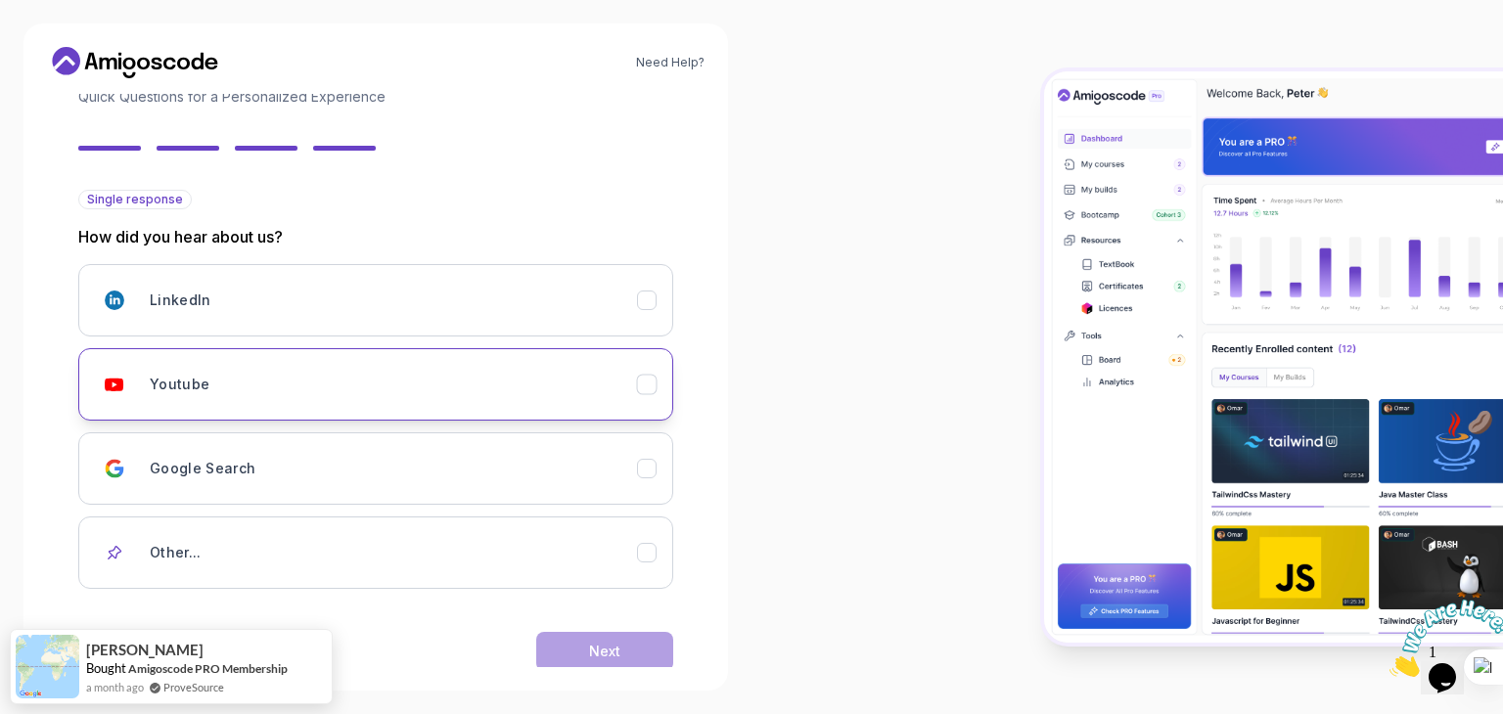
scroll to position [173, 0]
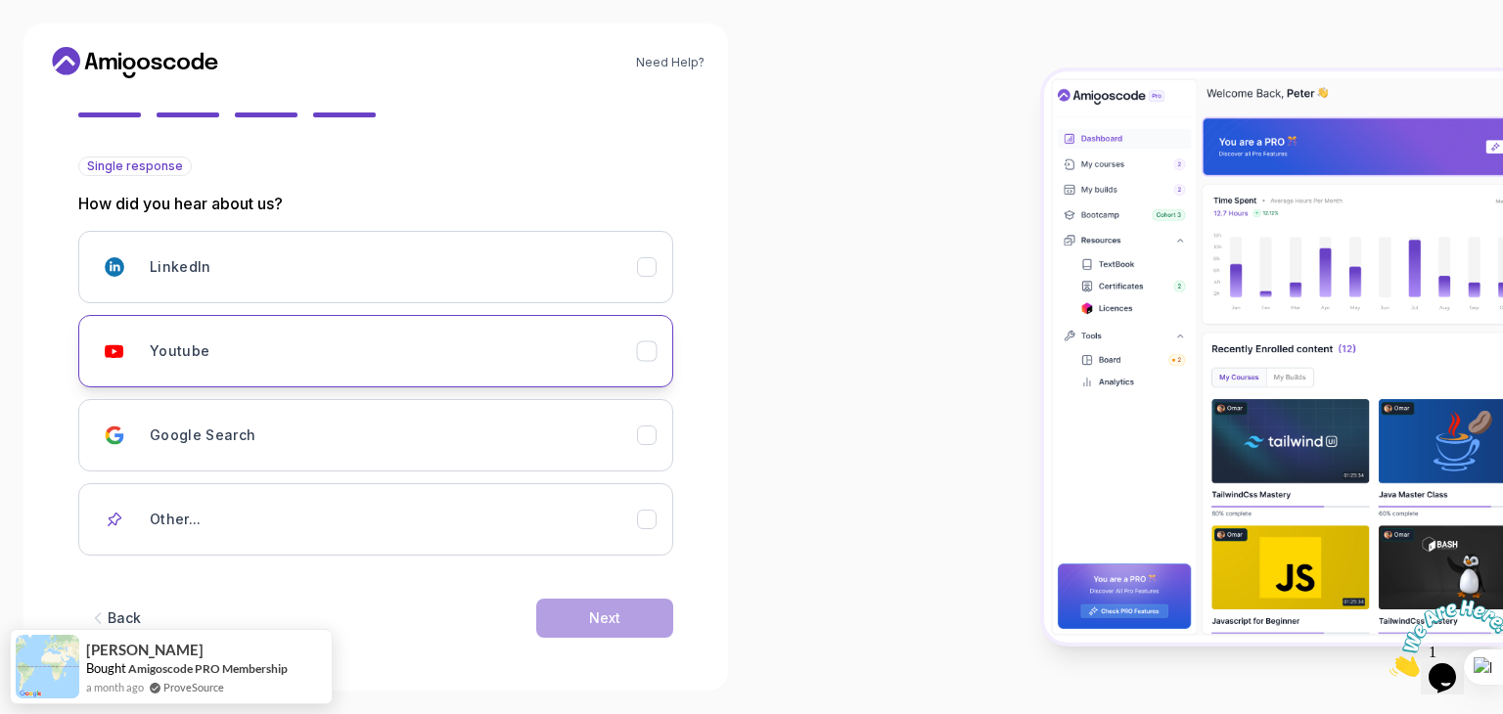
drag, startPoint x: 645, startPoint y: 358, endPoint x: 654, endPoint y: 375, distance: 18.8
click at [646, 358] on icon "Youtube" at bounding box center [647, 352] width 19 height 19
click at [619, 613] on div "Next" at bounding box center [604, 619] width 31 height 20
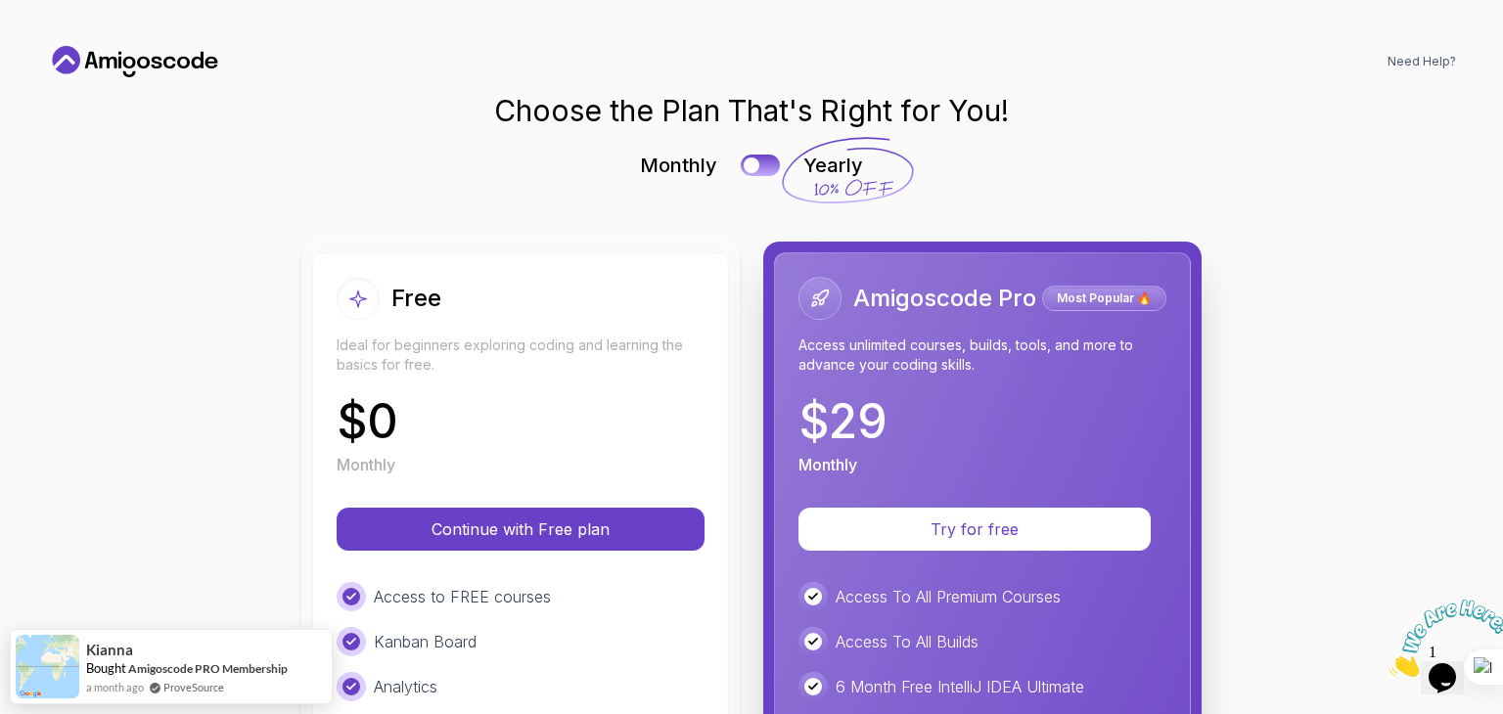
scroll to position [0, 0]
click at [749, 164] on div at bounding box center [751, 167] width 17 height 17
click at [761, 164] on div at bounding box center [769, 167] width 17 height 17
click at [760, 164] on button at bounding box center [760, 166] width 41 height 23
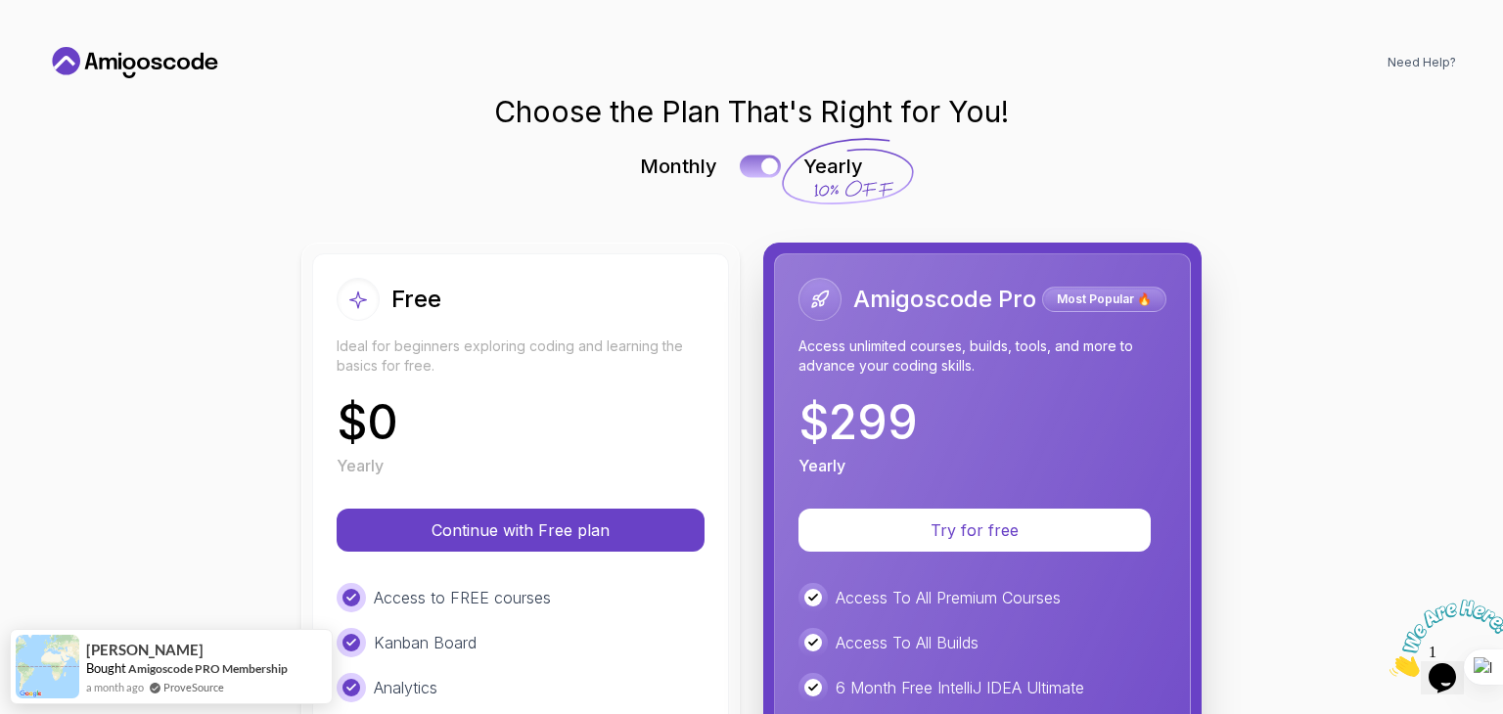
click at [761, 164] on div at bounding box center [769, 167] width 17 height 17
click at [760, 166] on button at bounding box center [760, 166] width 41 height 23
click at [761, 166] on div at bounding box center [769, 167] width 17 height 17
click at [760, 166] on button at bounding box center [760, 166] width 41 height 23
click at [761, 166] on div at bounding box center [769, 167] width 17 height 17
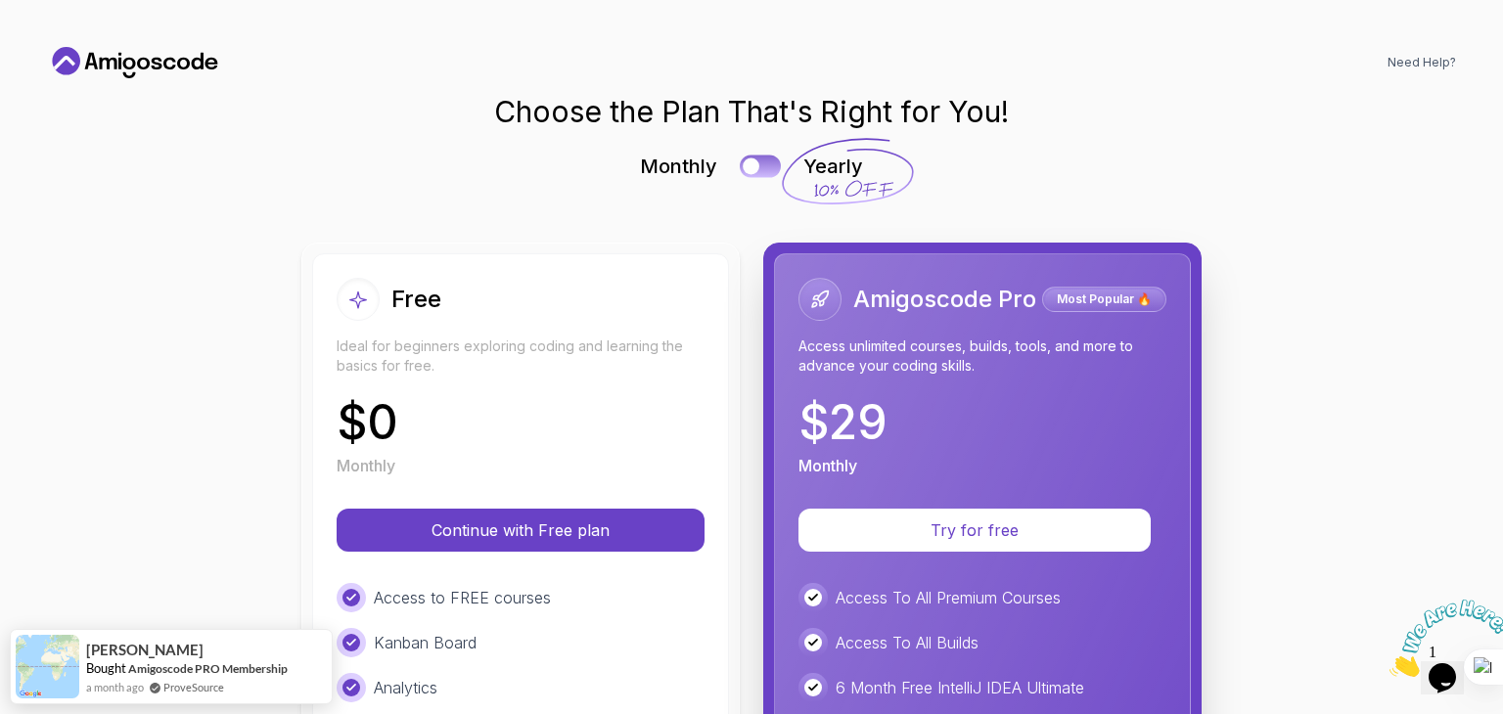
click at [760, 166] on button at bounding box center [760, 166] width 41 height 23
click at [761, 166] on div at bounding box center [769, 167] width 17 height 17
click at [760, 166] on button at bounding box center [760, 166] width 41 height 23
click at [761, 166] on div at bounding box center [769, 167] width 17 height 17
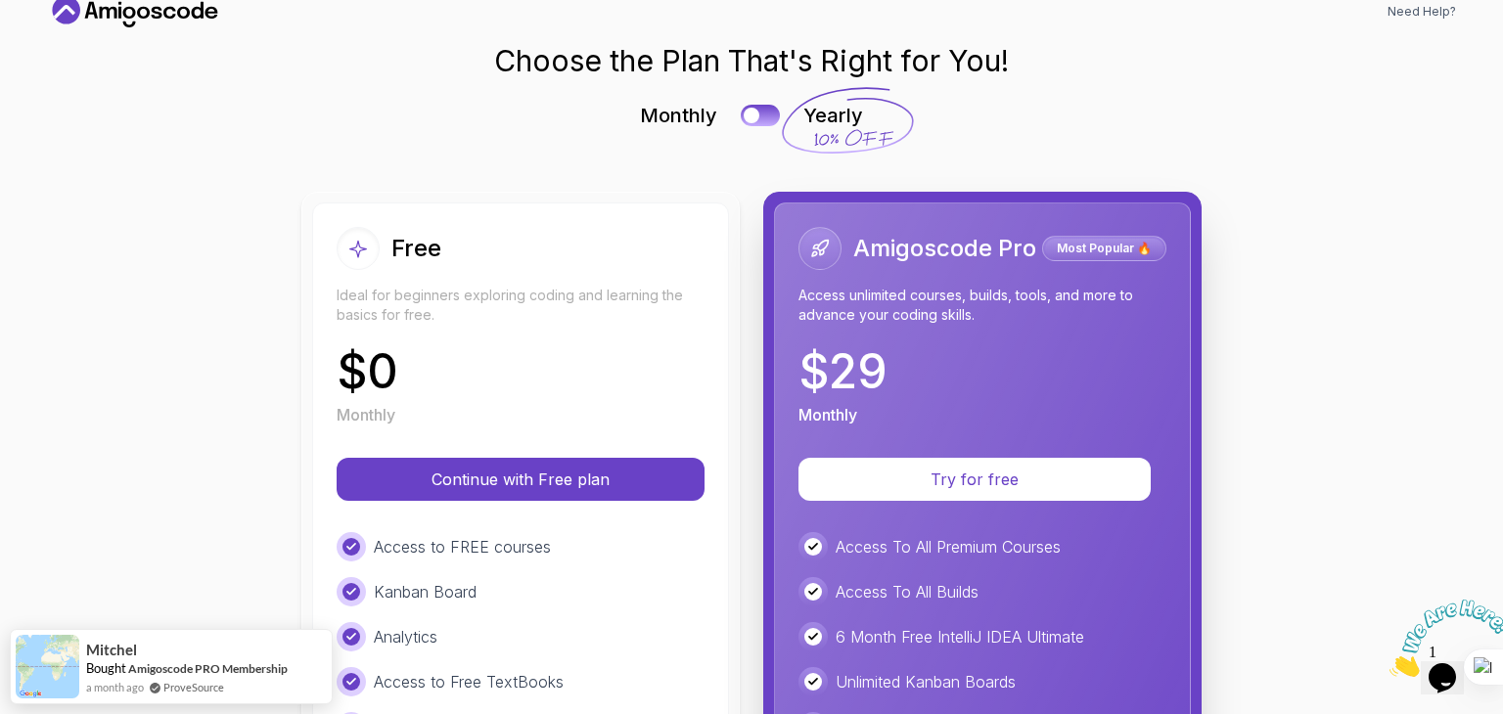
scroll to position [98, 0]
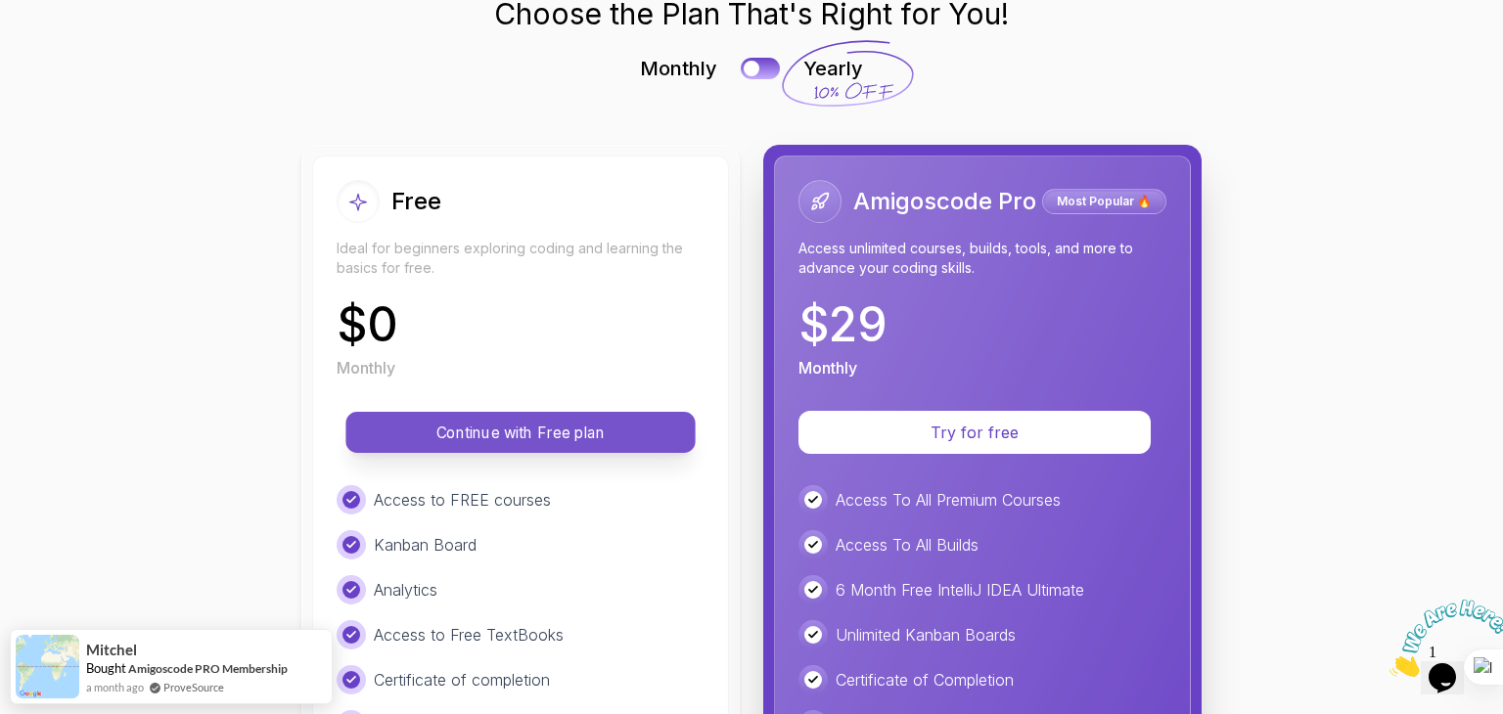
click at [413, 436] on p "Continue with Free plan" at bounding box center [520, 433] width 305 height 23
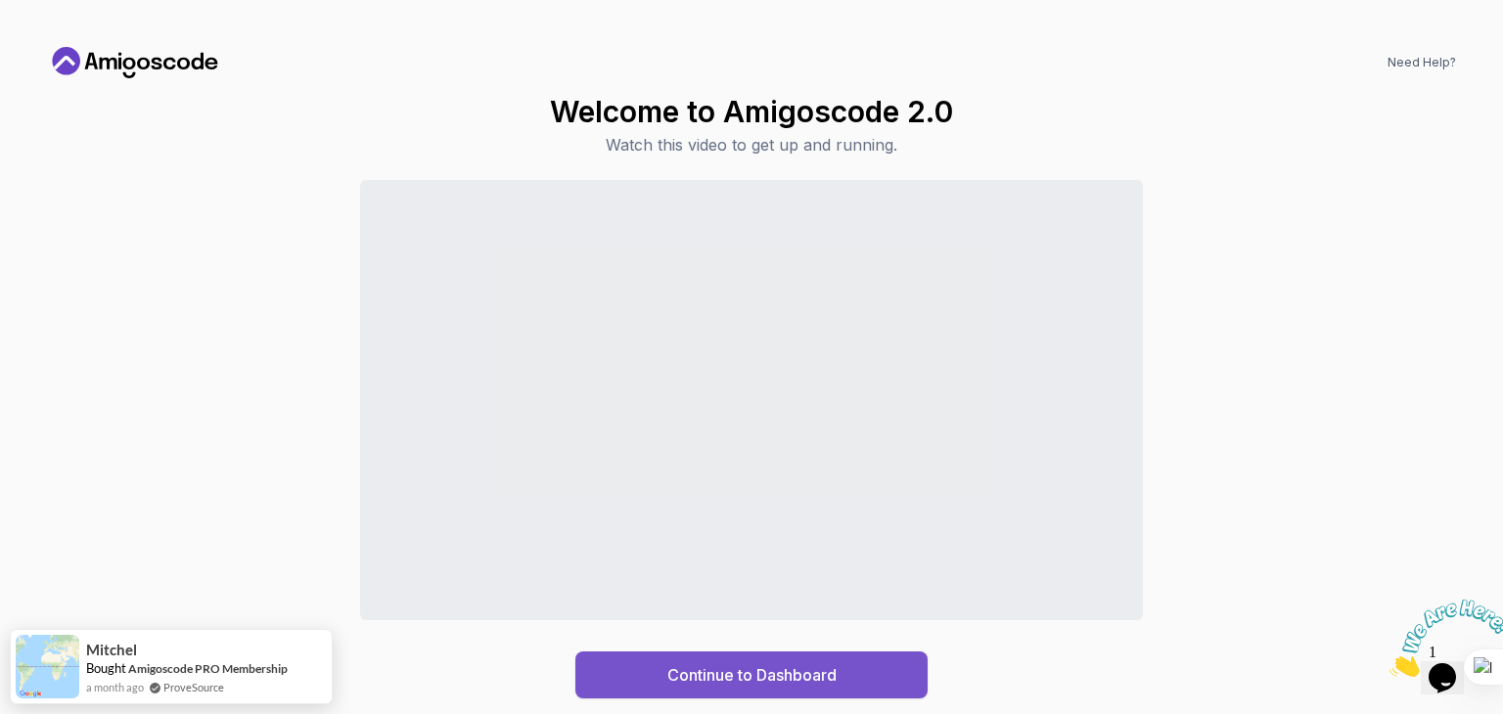
click at [760, 669] on div "Continue to Dashboard" at bounding box center [752, 675] width 169 height 23
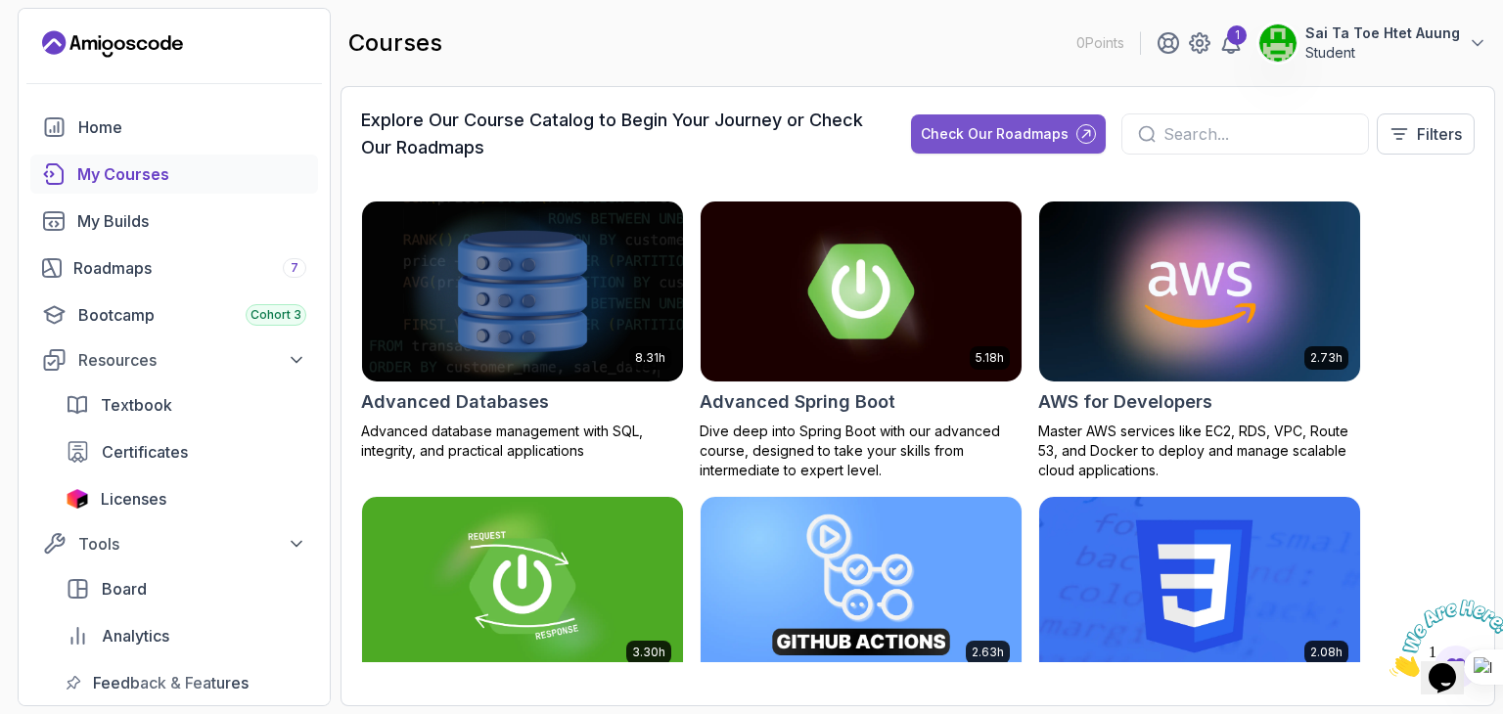
click at [977, 131] on div "Check Our Roadmaps" at bounding box center [995, 134] width 148 height 20
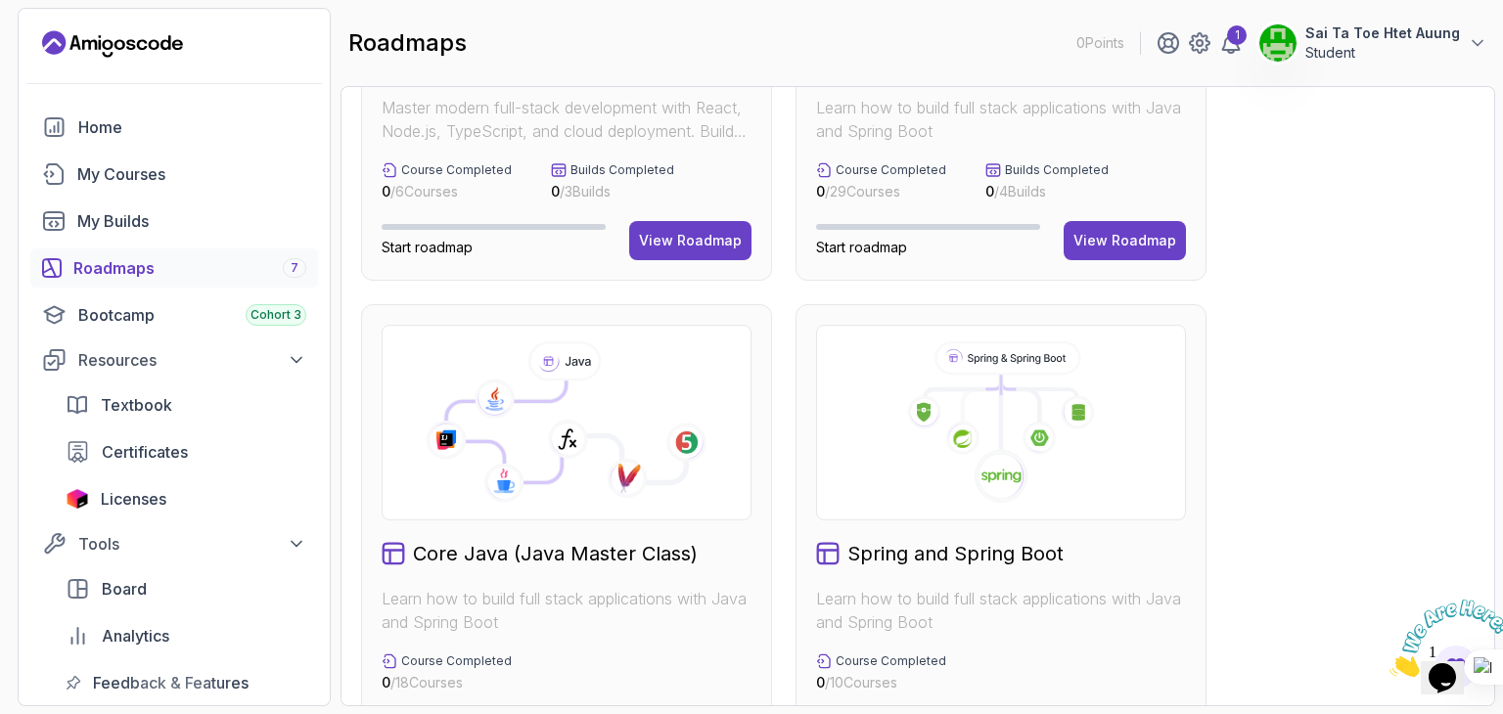
scroll to position [587, 0]
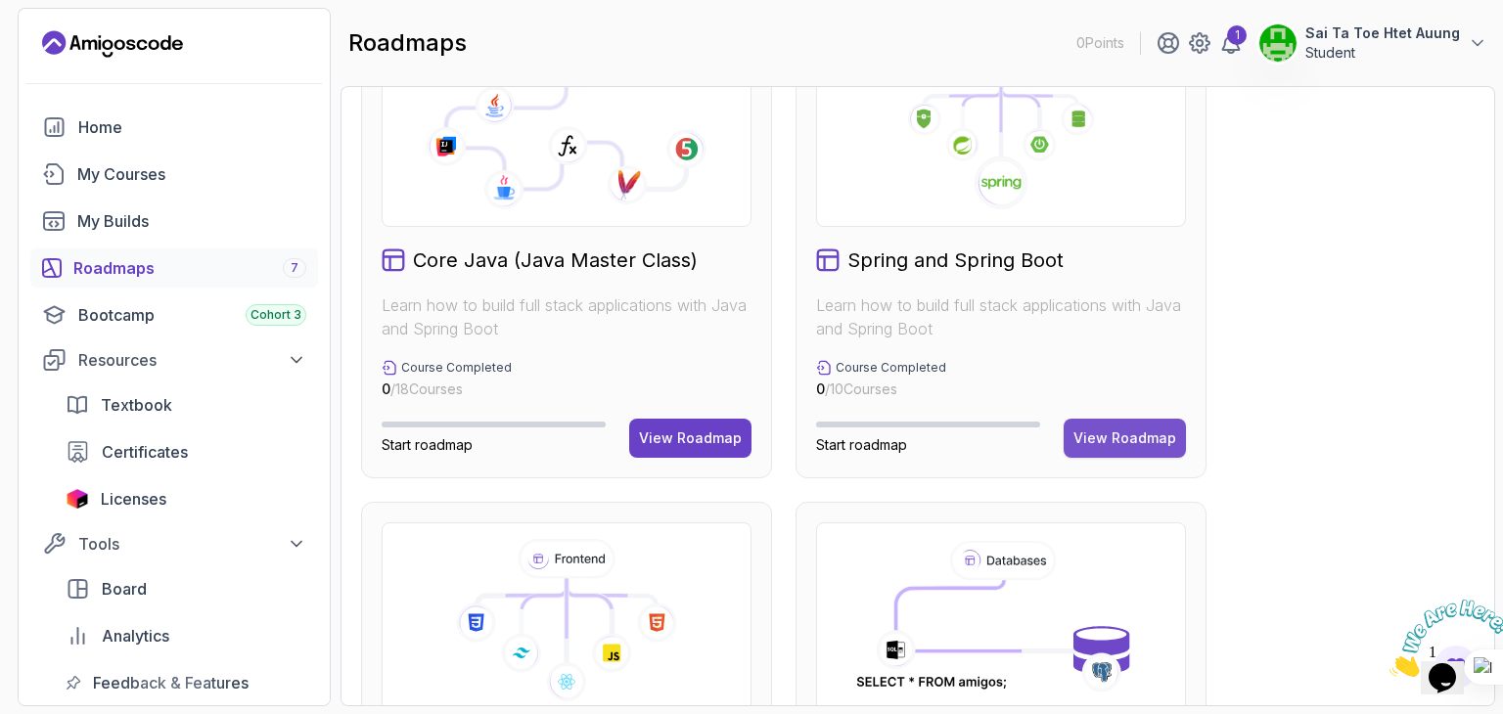
click at [1118, 432] on div "View Roadmap" at bounding box center [1125, 439] width 103 height 20
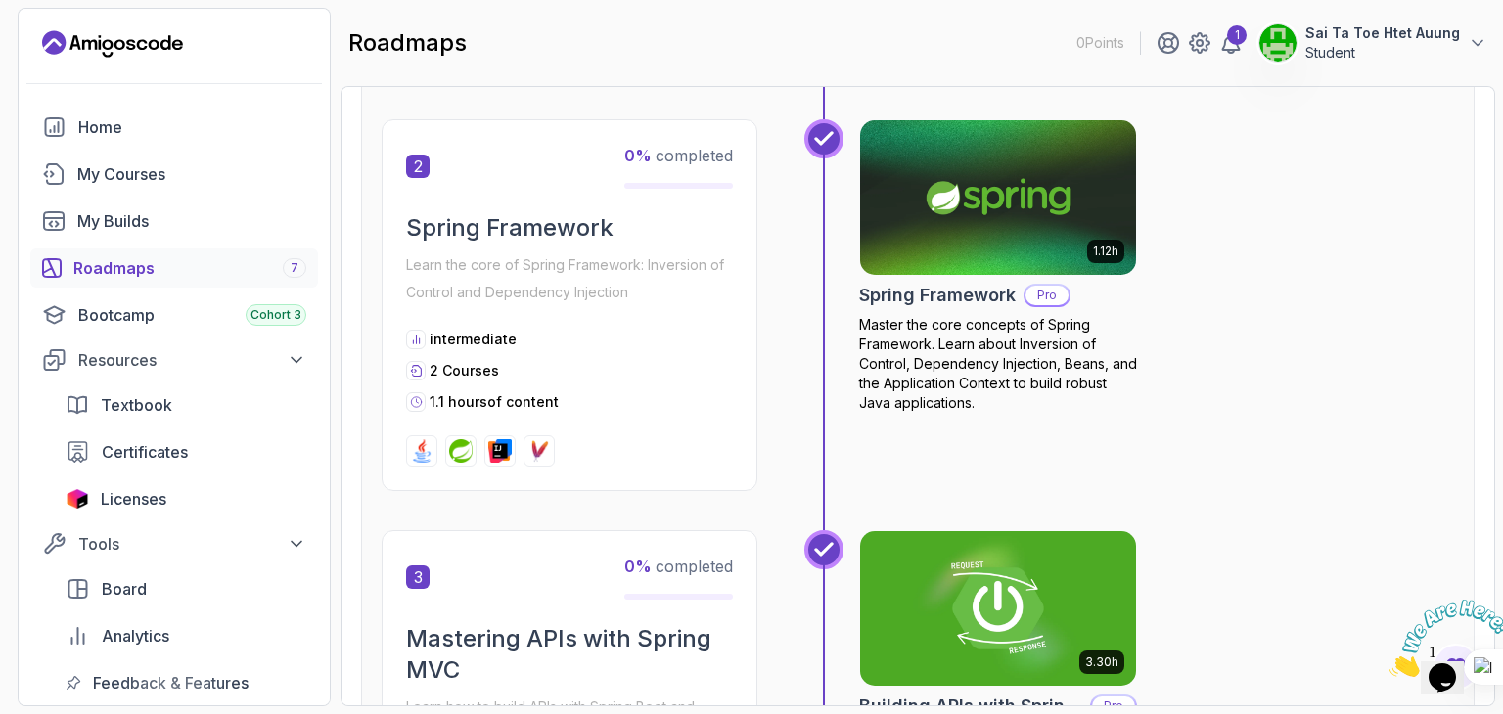
scroll to position [607, 0]
